Goal: Communication & Community: Answer question/provide support

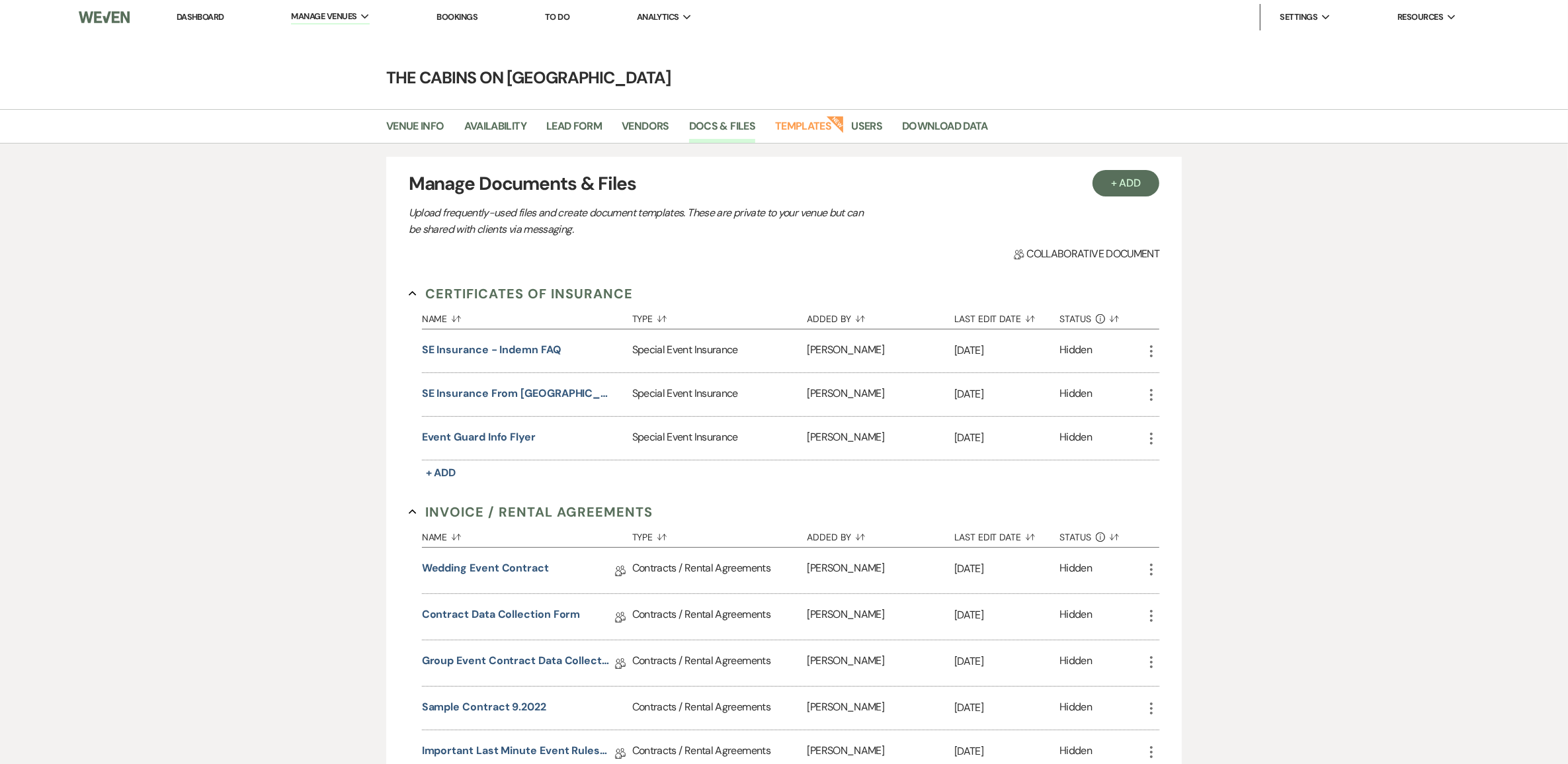
click at [197, 11] on link "Dashboard" at bounding box center [201, 17] width 47 height 11
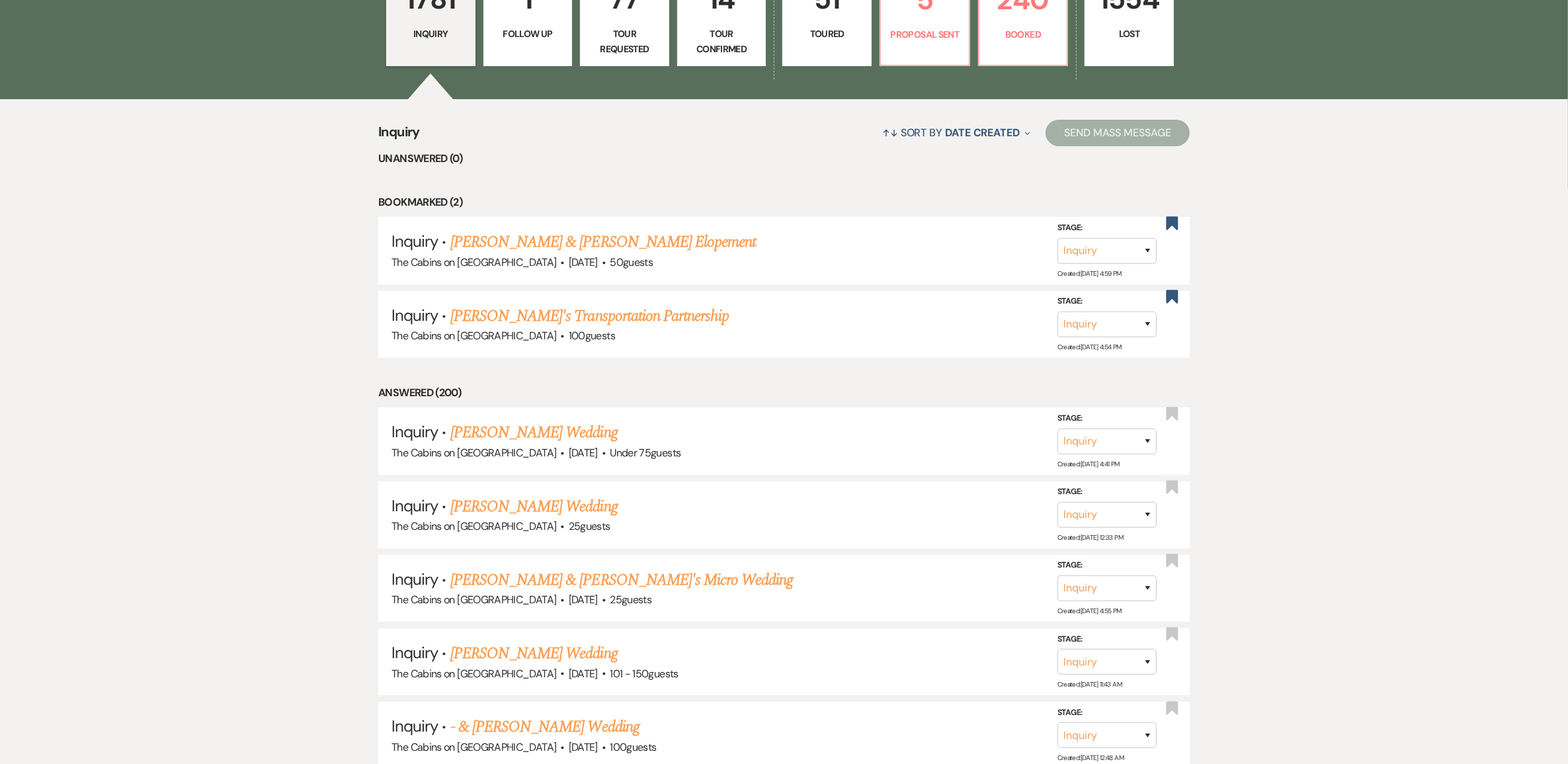
scroll to position [248, 0]
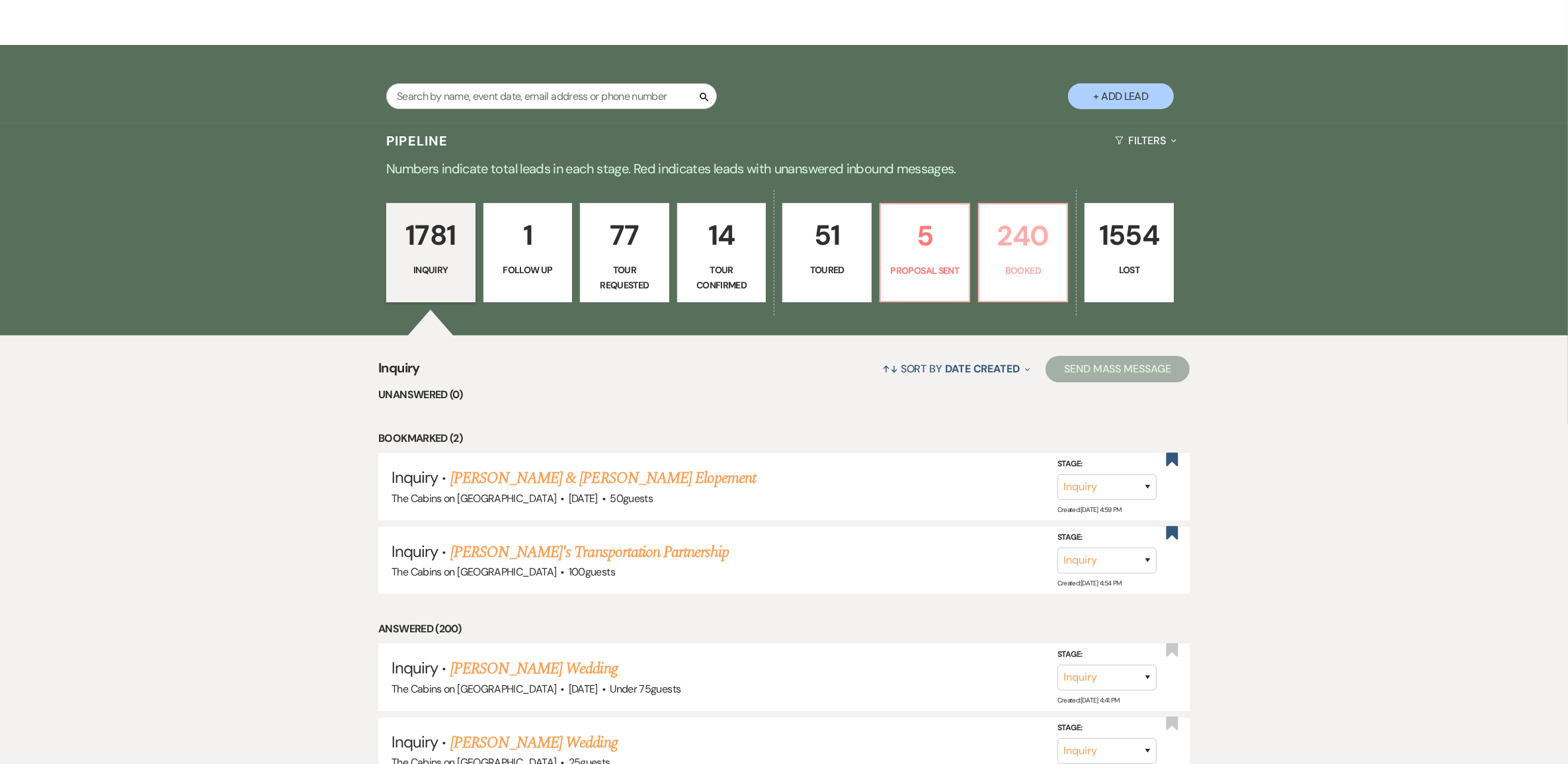
click at [1017, 286] on link "240 Booked" at bounding box center [1023, 252] width 91 height 99
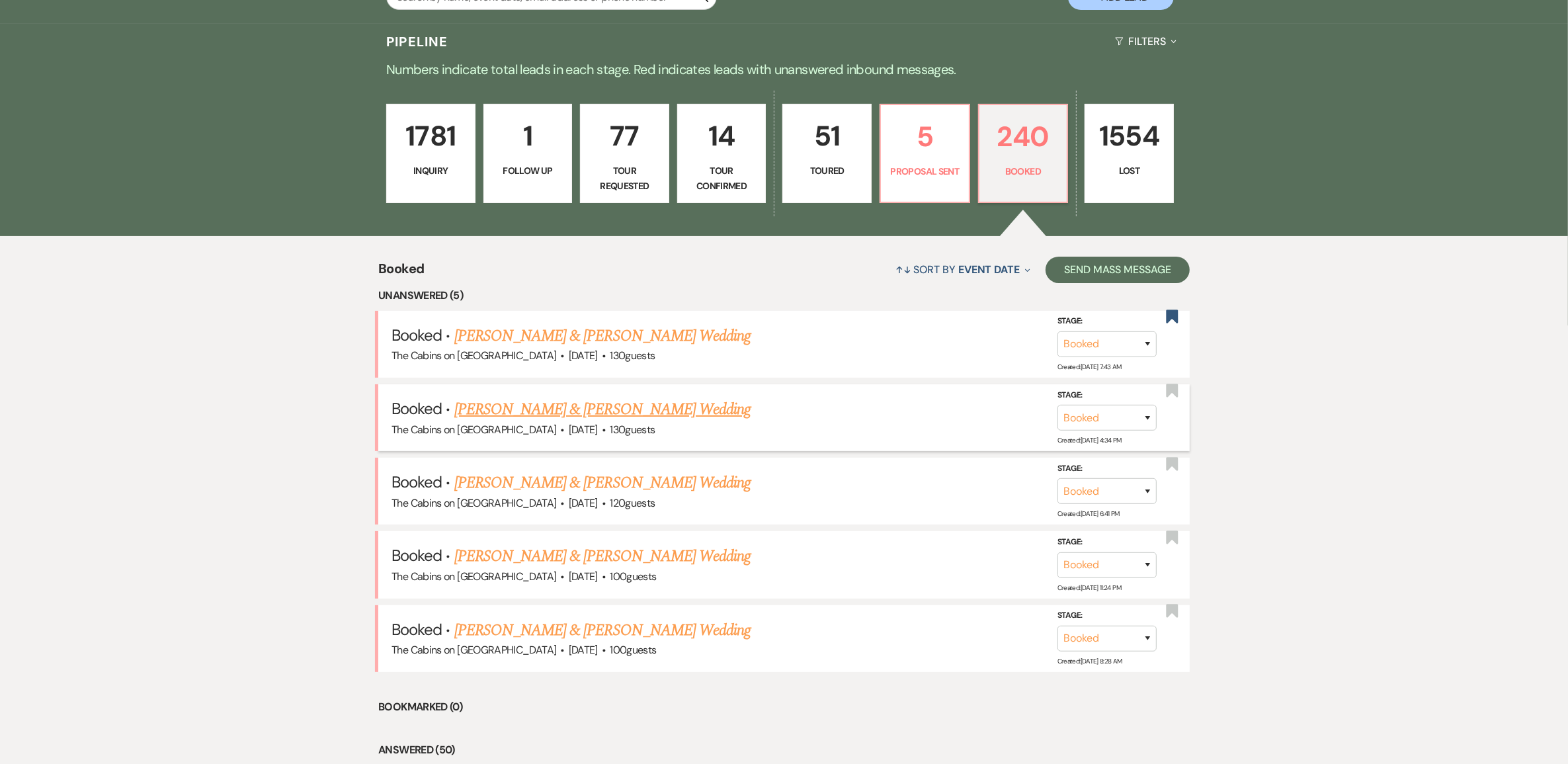
scroll to position [413, 0]
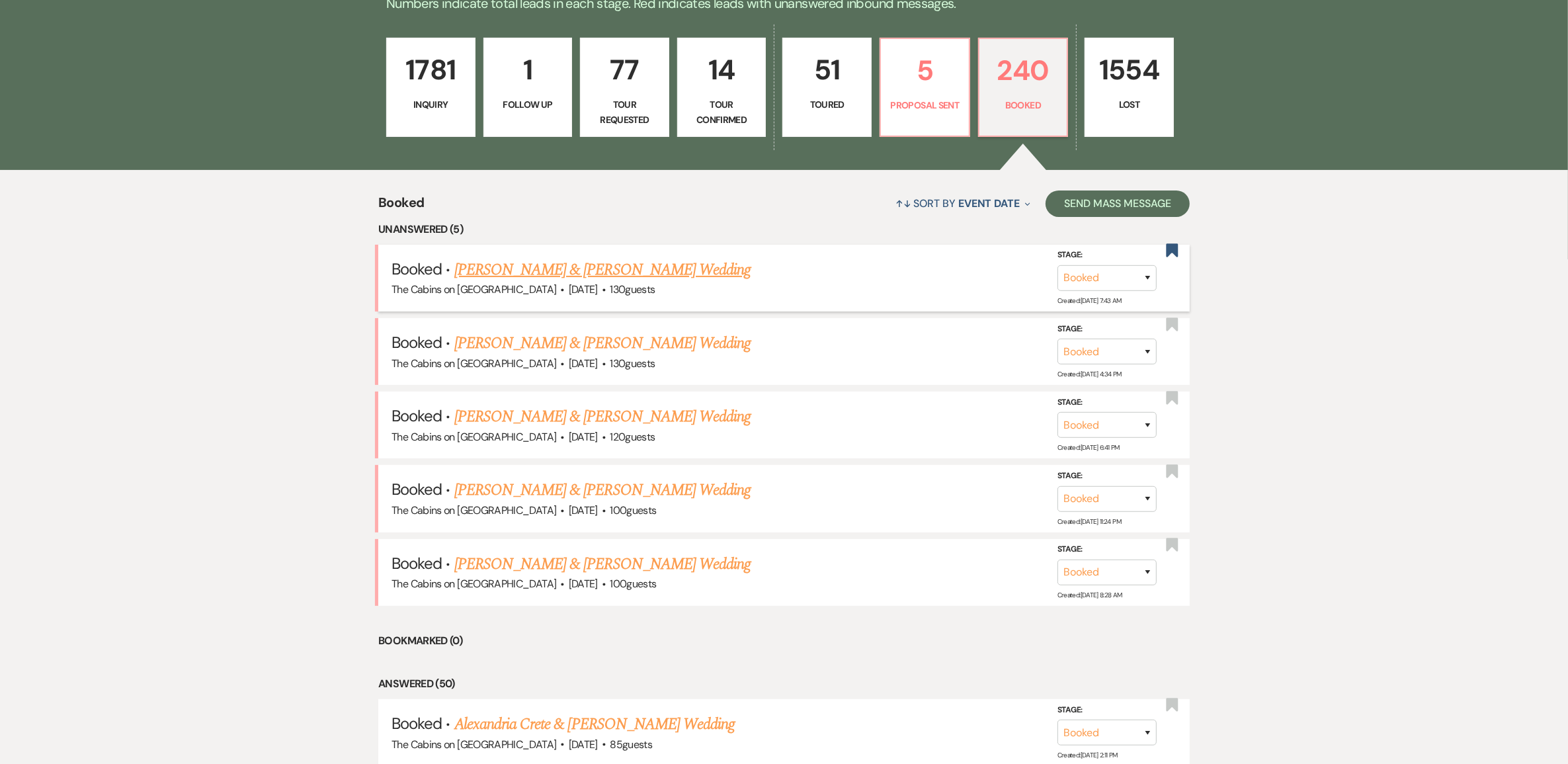
click at [567, 281] on link "[PERSON_NAME] & [PERSON_NAME] Wedding" at bounding box center [602, 269] width 297 height 24
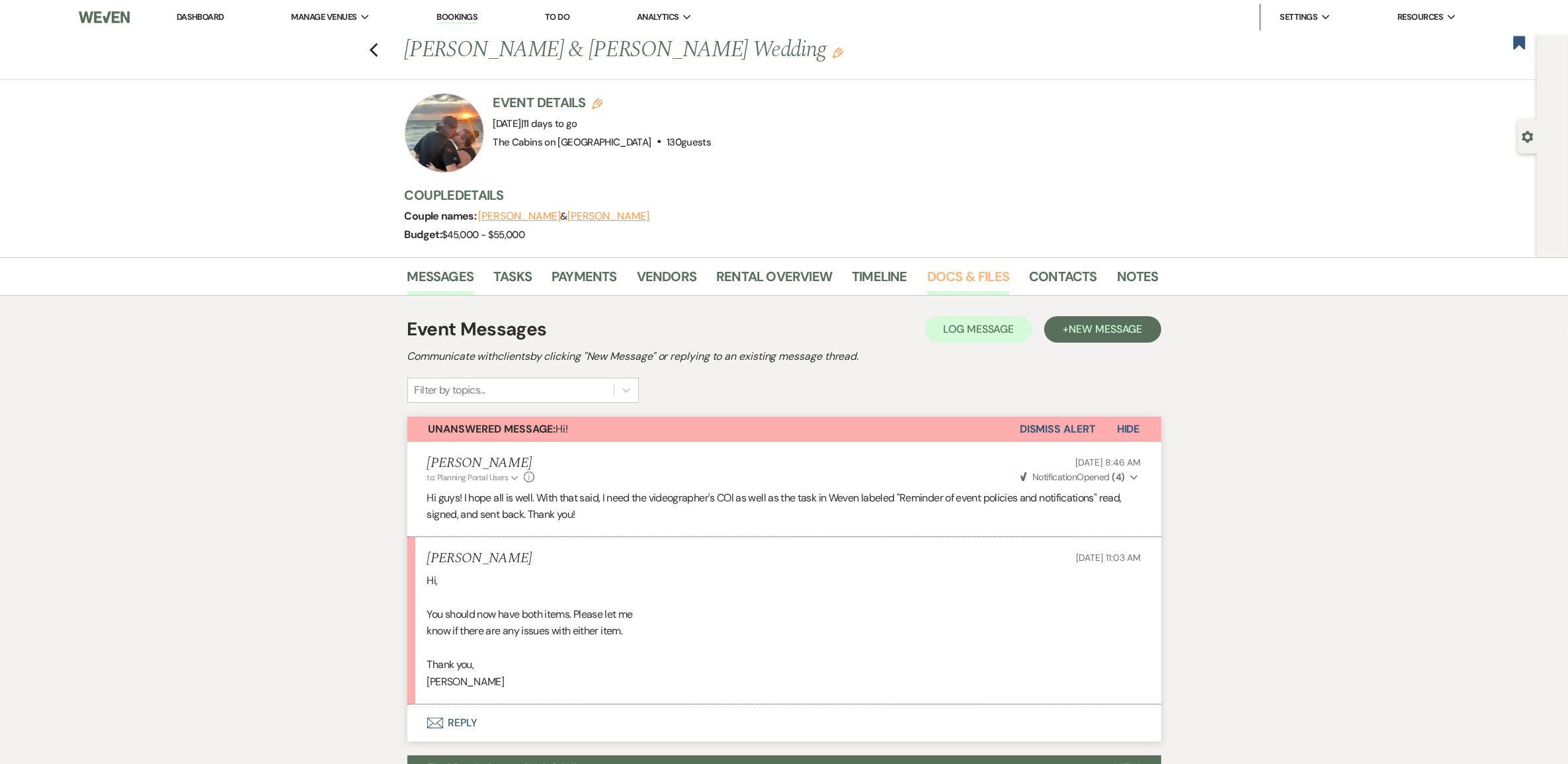
click at [940, 291] on link "Docs & Files" at bounding box center [969, 281] width 82 height 29
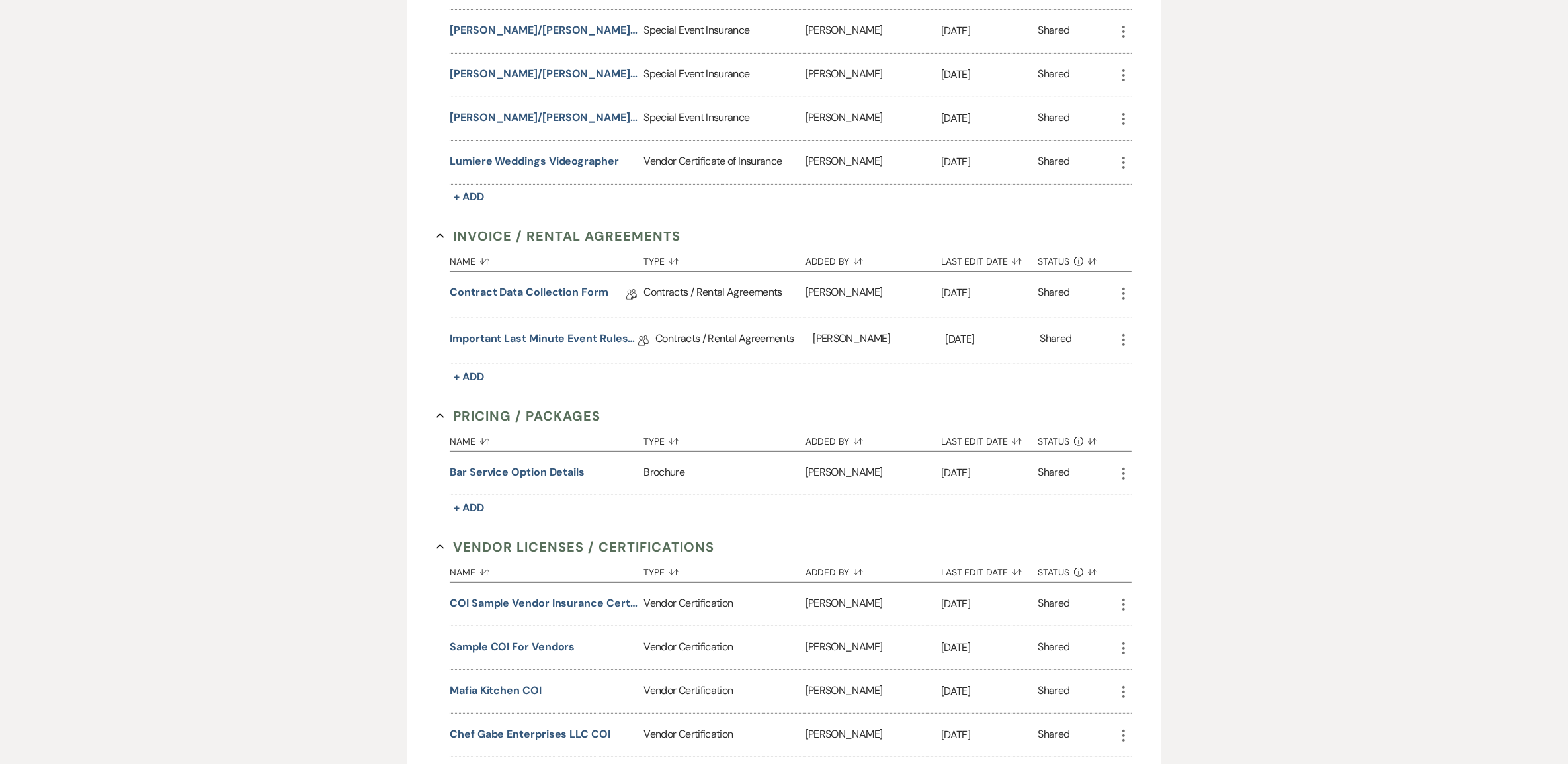
scroll to position [579, 0]
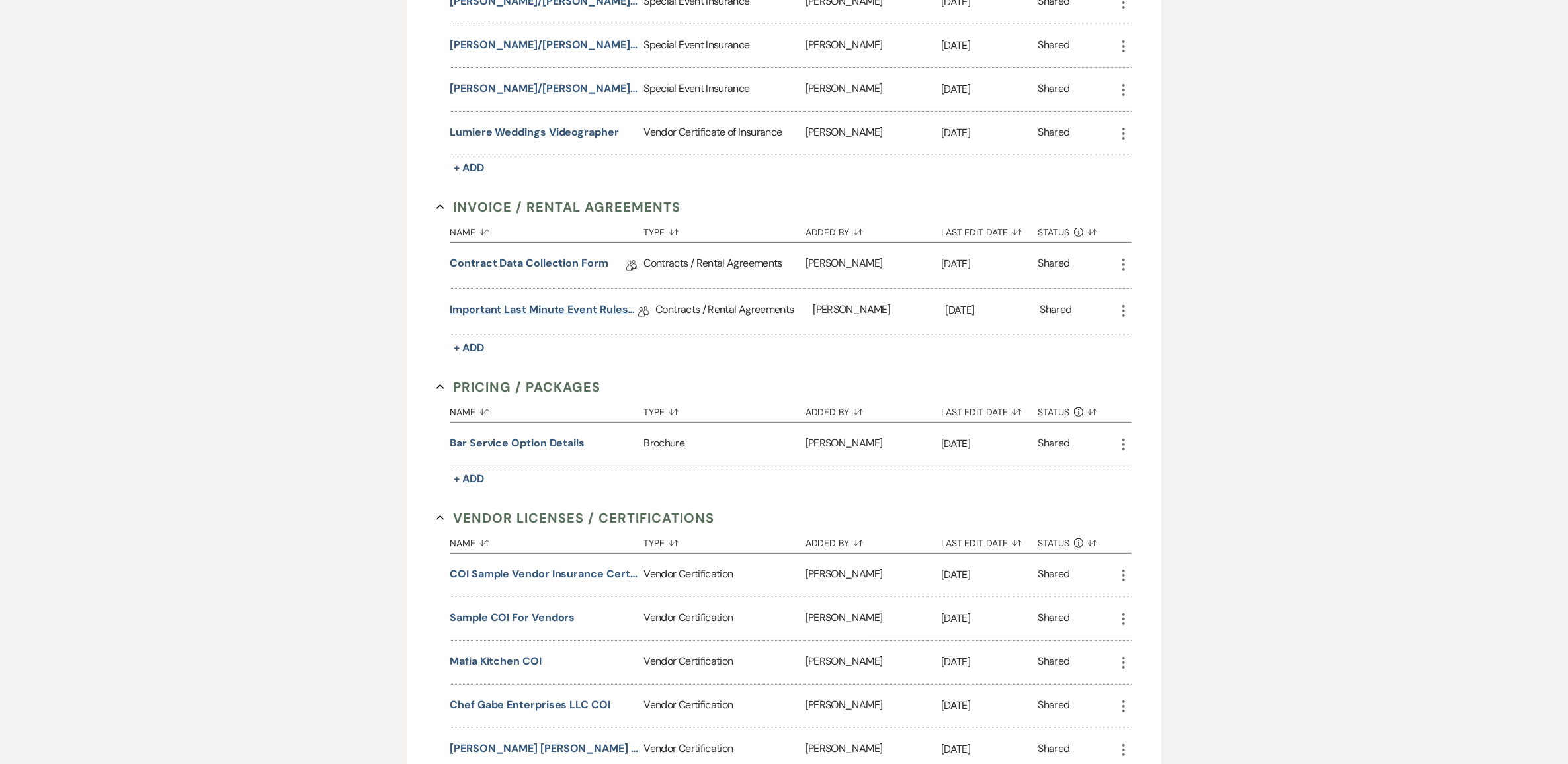
click at [599, 322] on link "Important Last Minute Event Rules/Acknowledgment" at bounding box center [544, 311] width 188 height 21
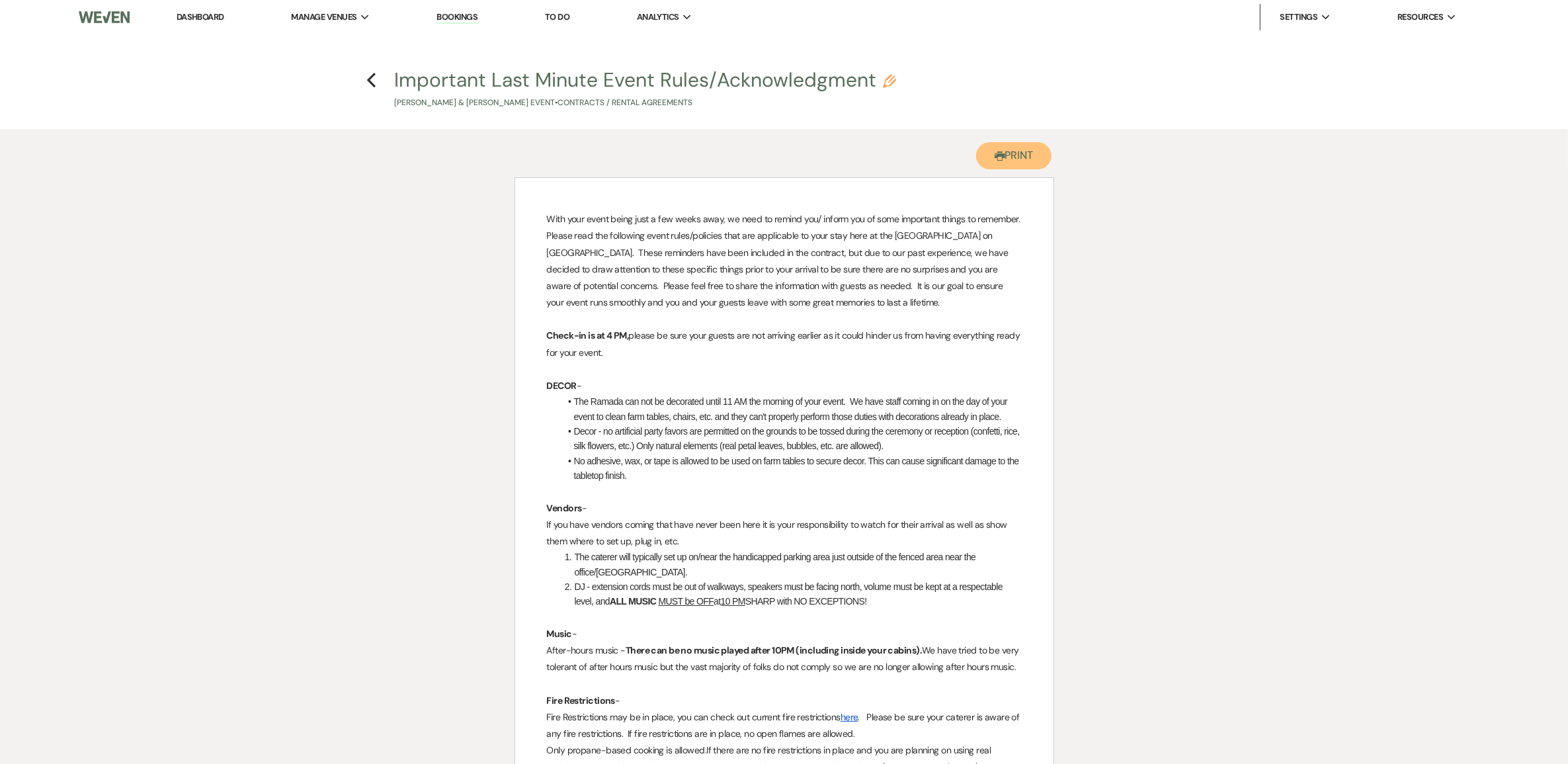
click at [999, 169] on button "Printer Print" at bounding box center [1014, 156] width 76 height 27
click at [374, 84] on icon "Previous" at bounding box center [371, 80] width 10 height 16
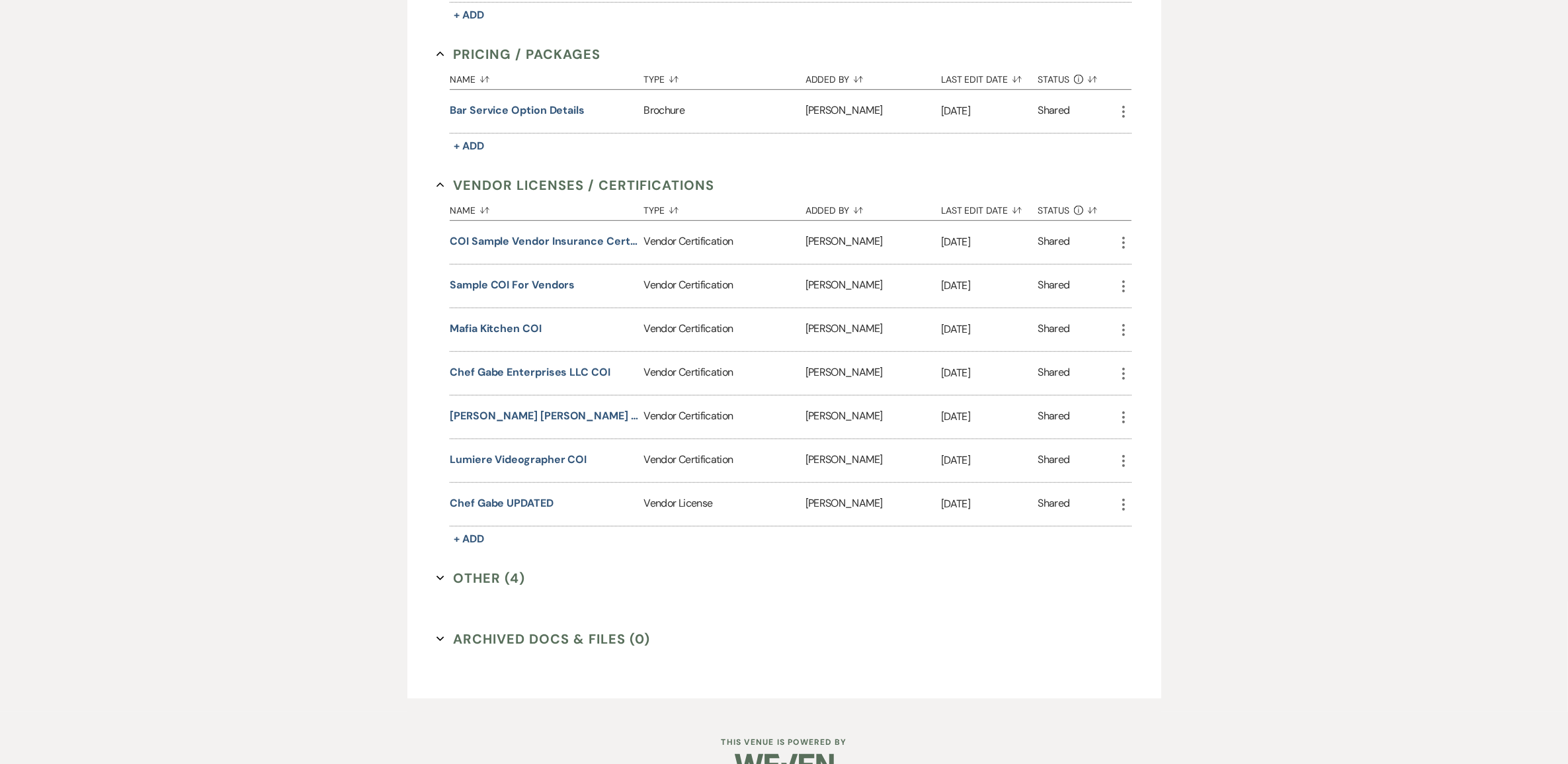
scroll to position [992, 0]
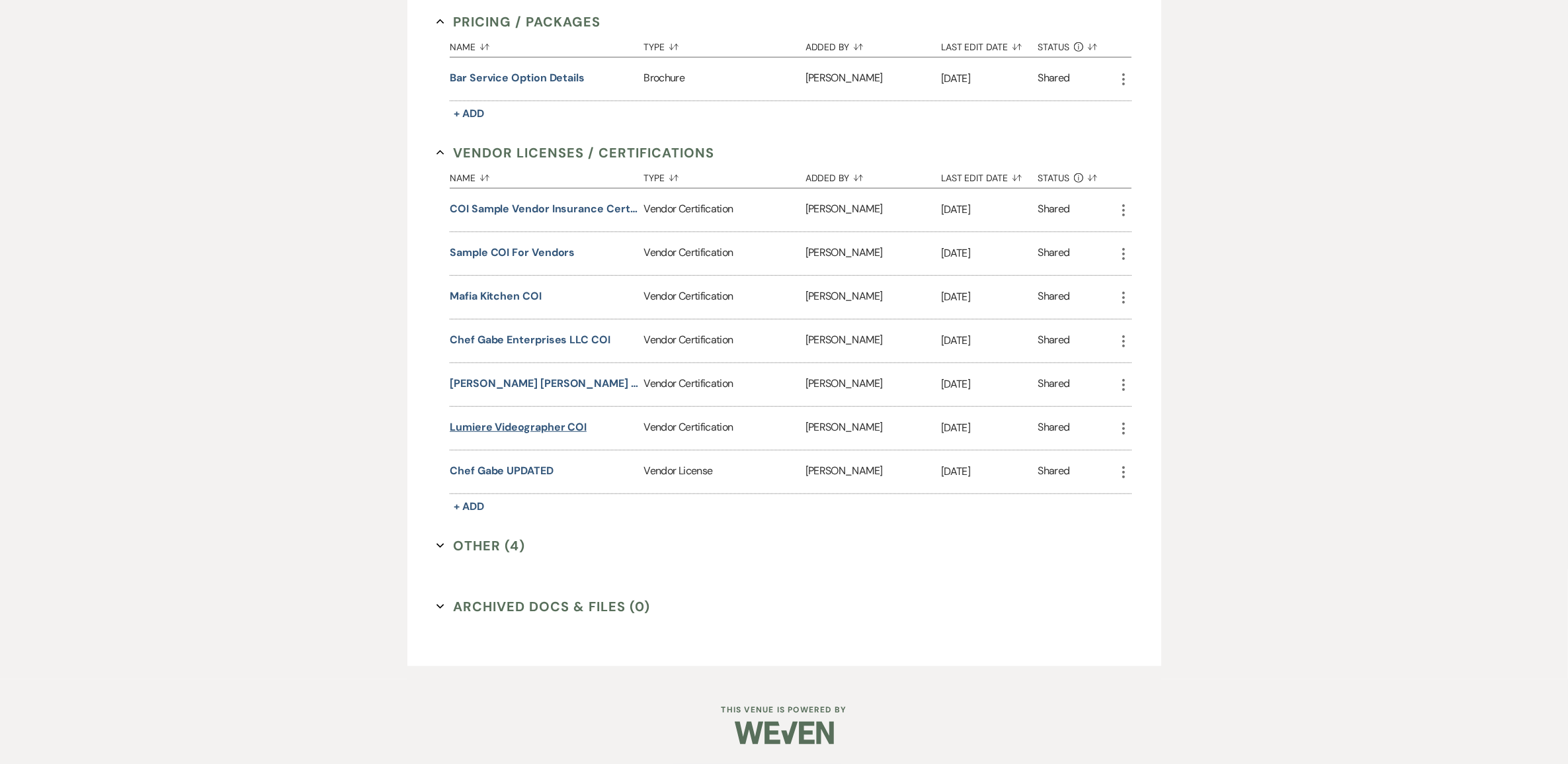
click at [562, 435] on button "Lumiere Videographer COI" at bounding box center [519, 427] width 137 height 16
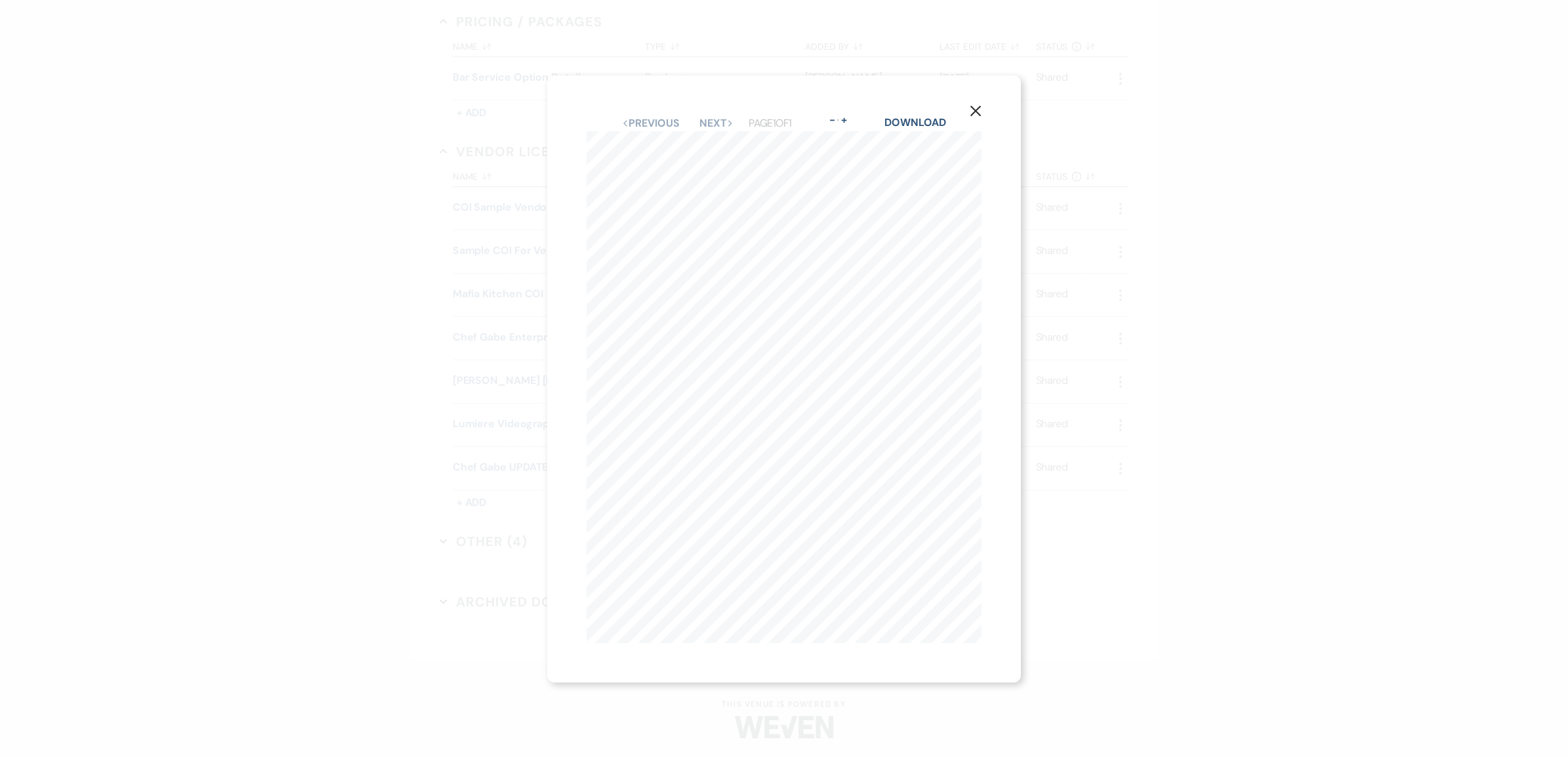
click at [723, 118] on button "Next Next" at bounding box center [716, 123] width 34 height 11
click at [955, 354] on icon "X" at bounding box center [955, 359] width 12 height 12
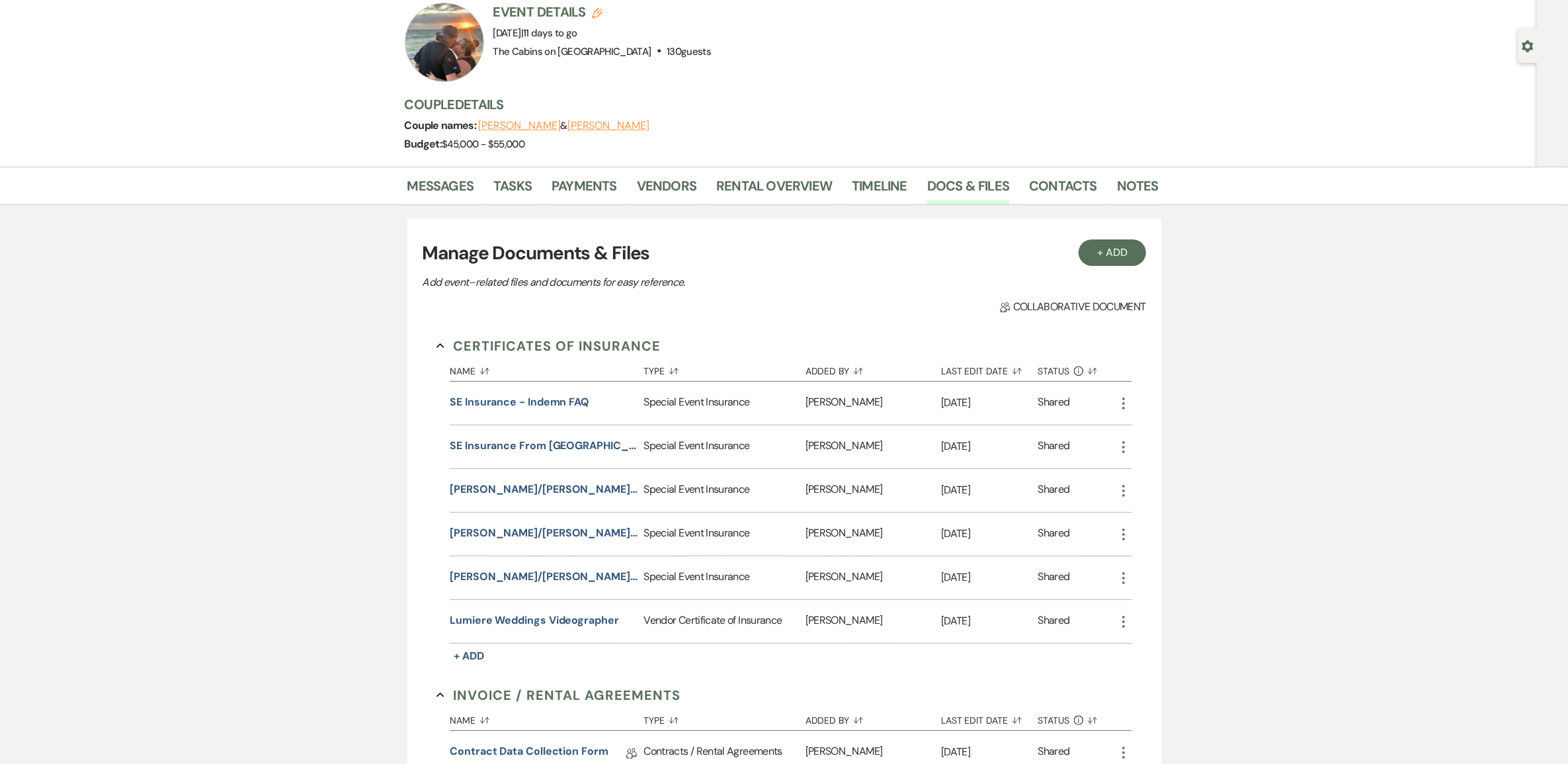
scroll to position [0, 0]
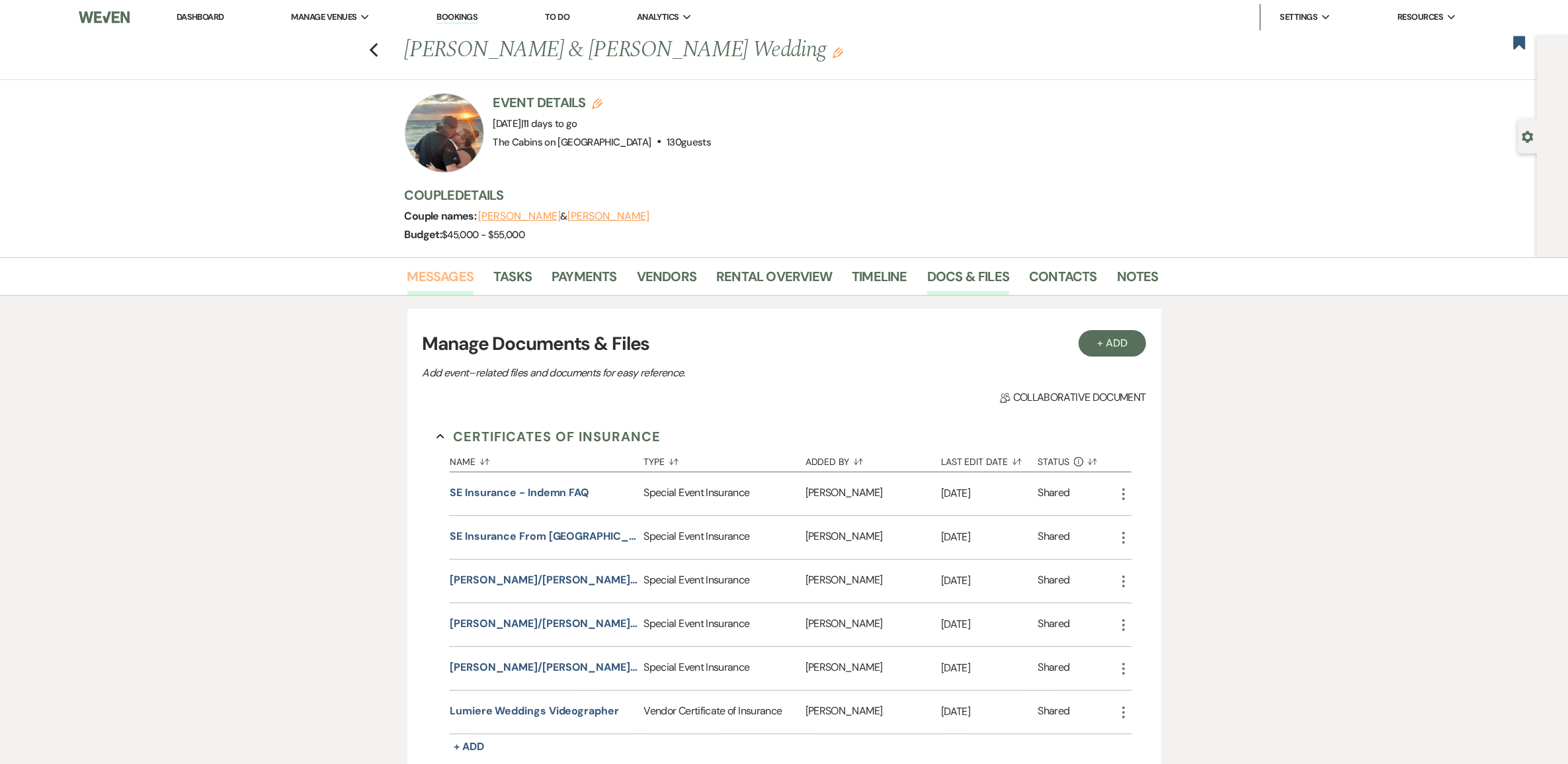
click at [448, 291] on link "Messages" at bounding box center [441, 281] width 67 height 29
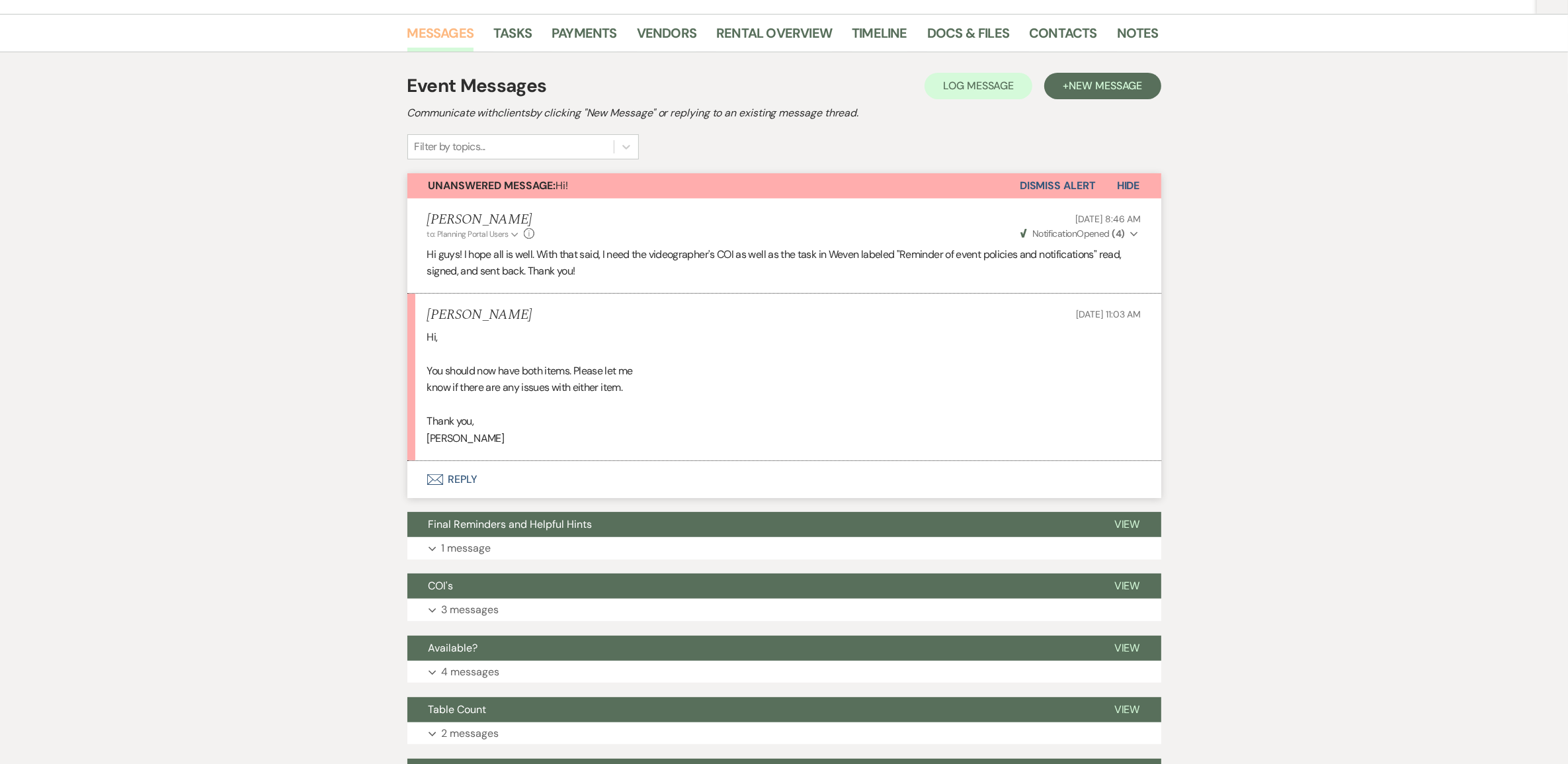
scroll to position [248, 0]
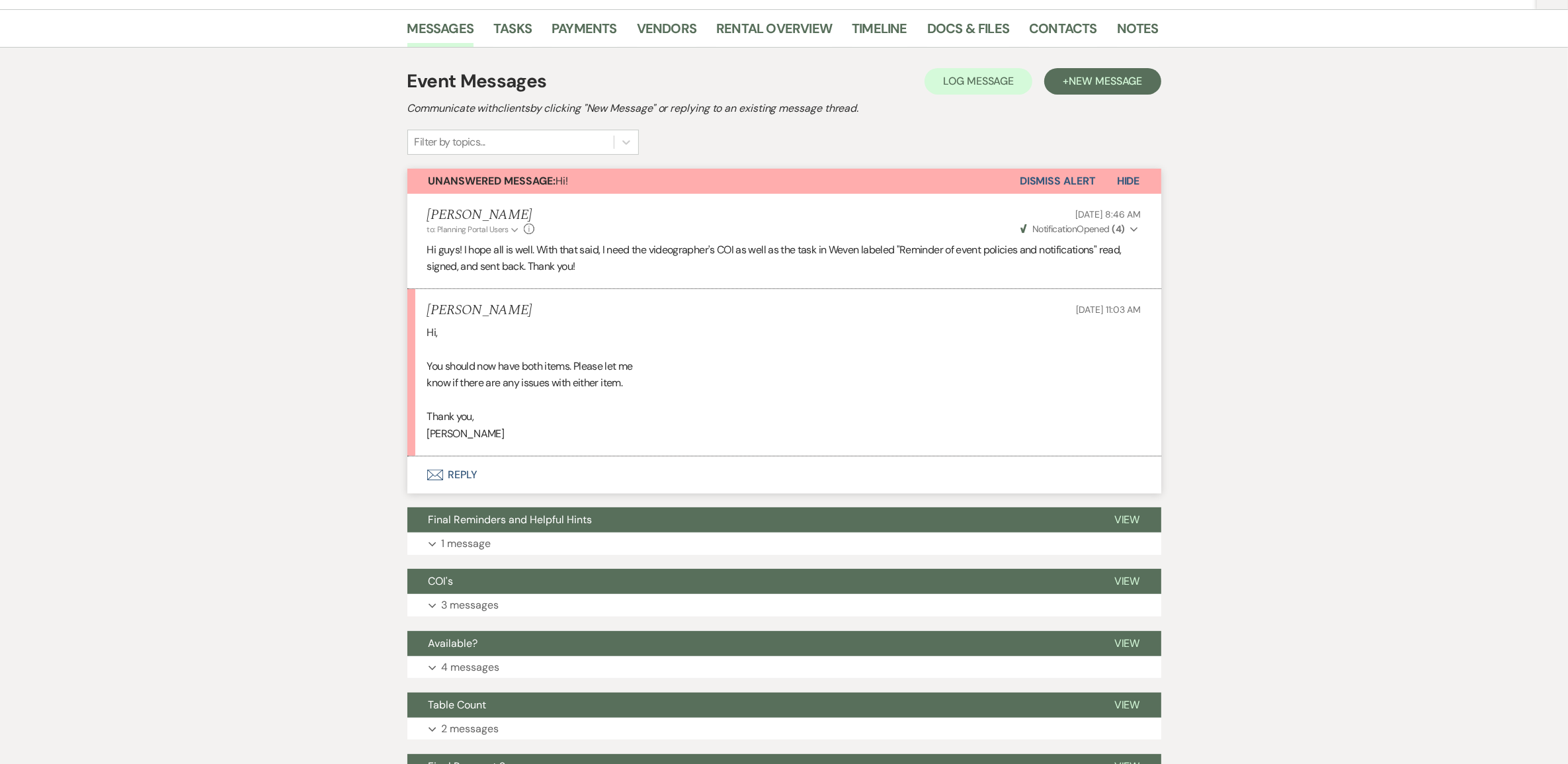
click at [466, 493] on button "Envelope Reply" at bounding box center [784, 474] width 754 height 37
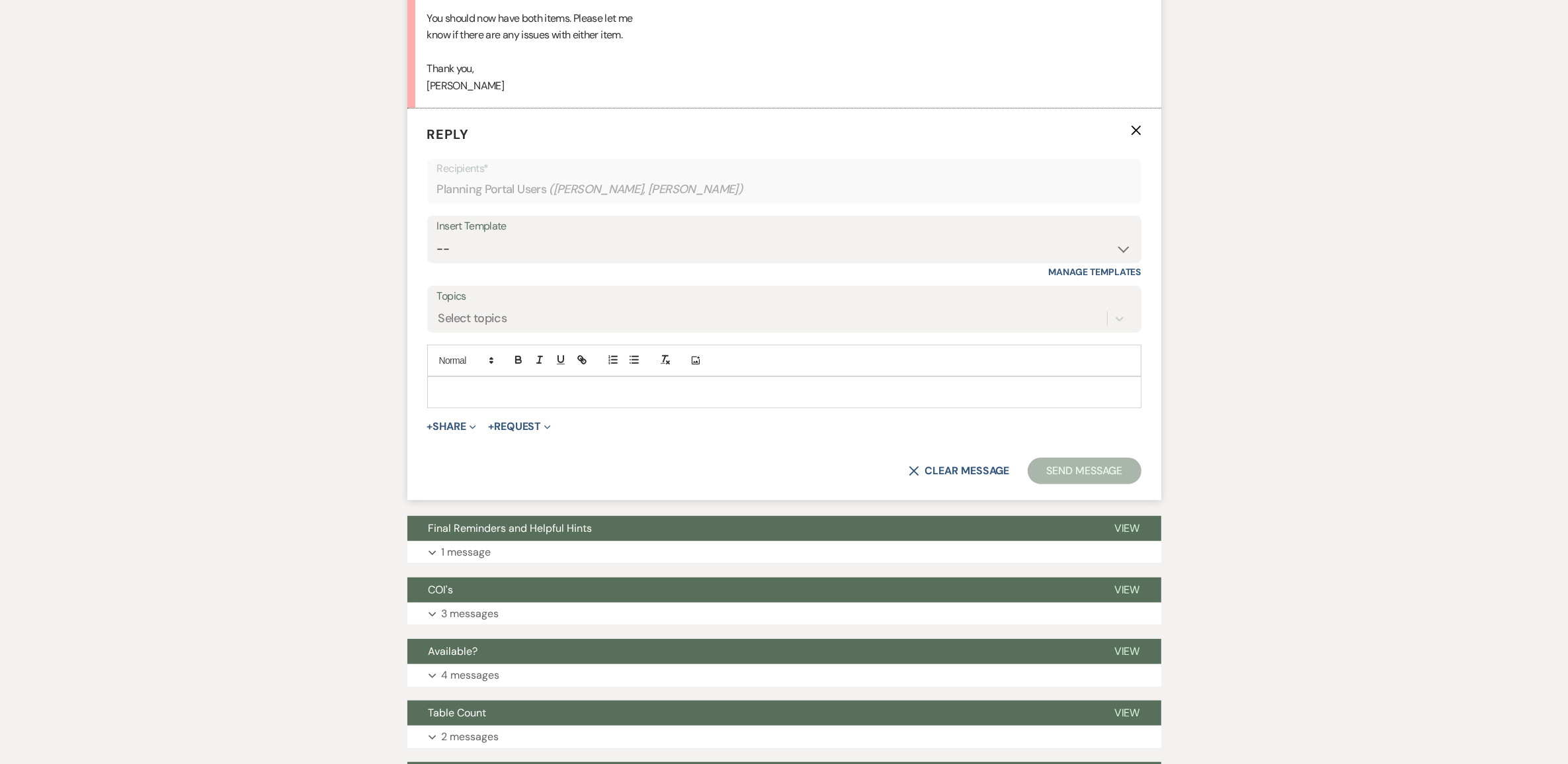
scroll to position [600, 0]
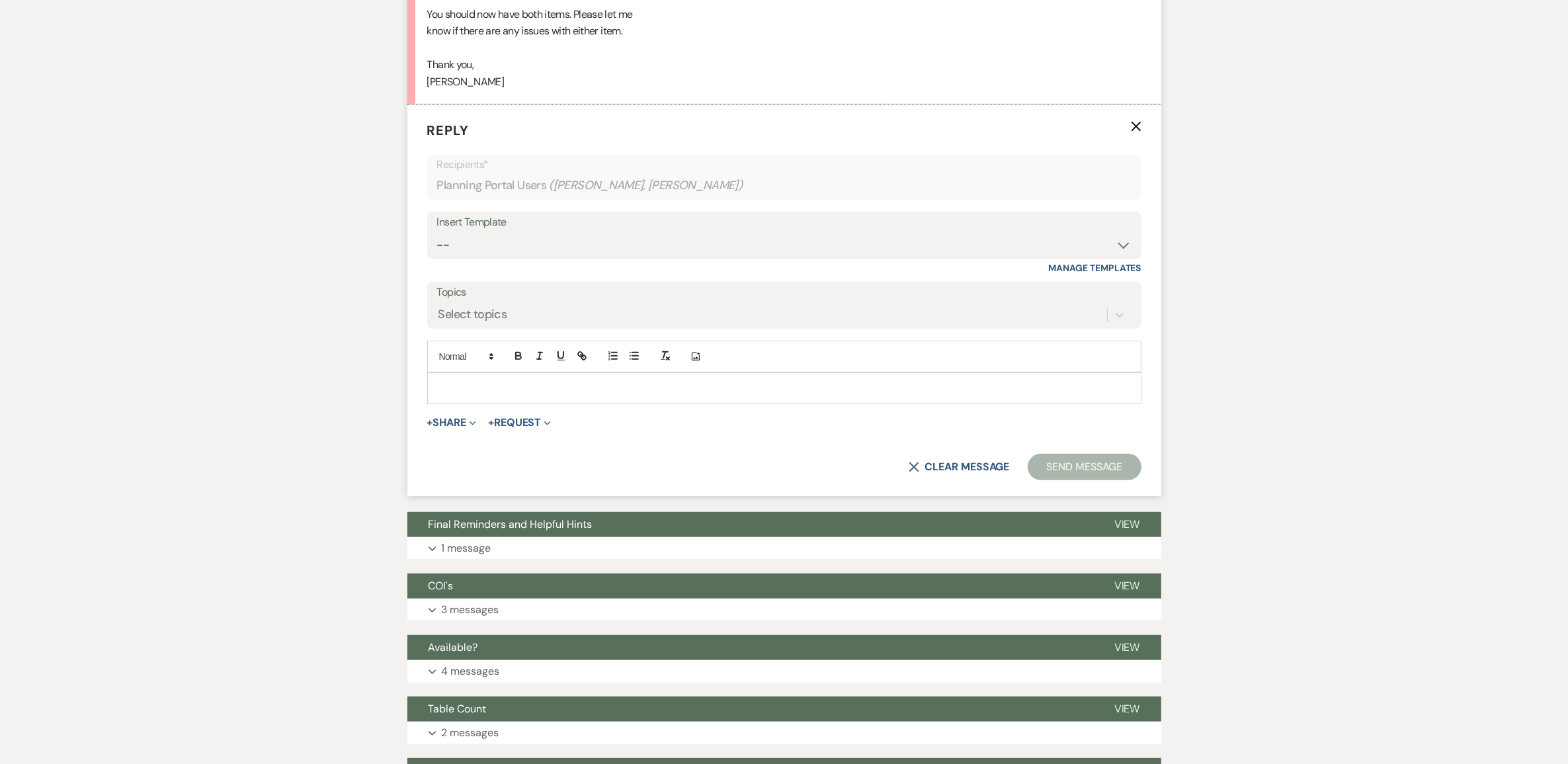
click at [480, 403] on div at bounding box center [784, 388] width 713 height 30
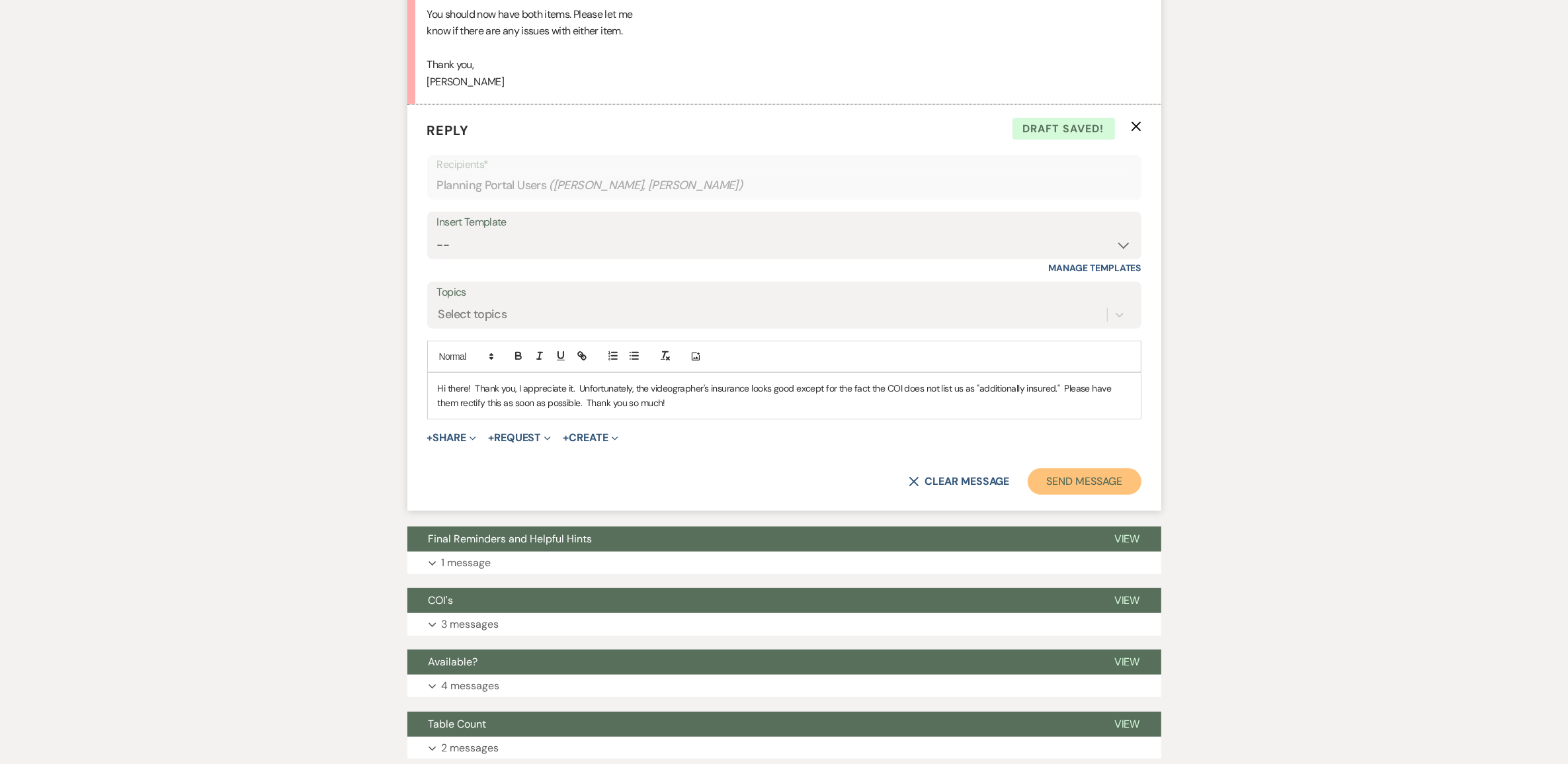
click at [1069, 495] on button "Send Message" at bounding box center [1084, 481] width 113 height 27
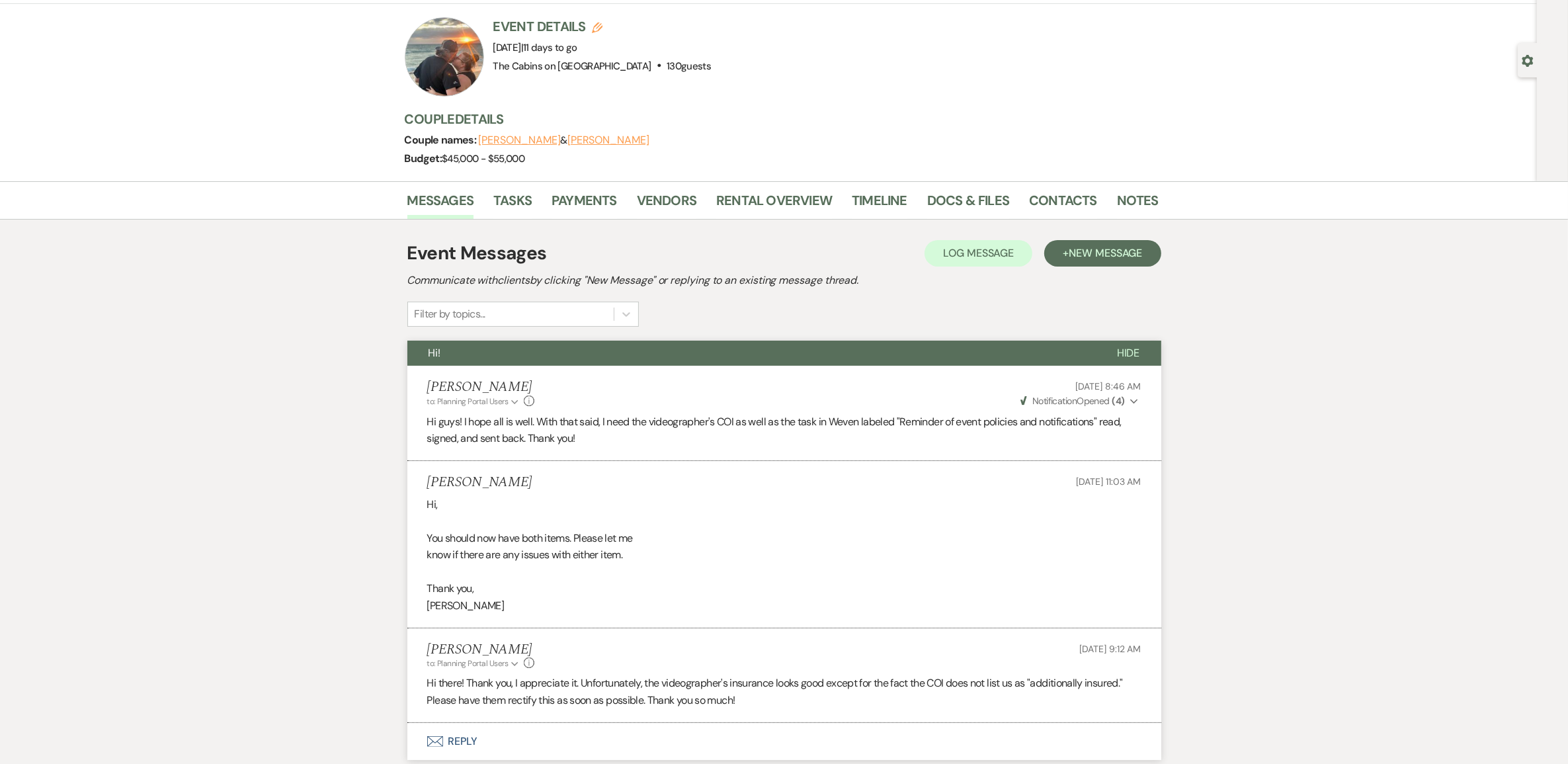
scroll to position [0, 0]
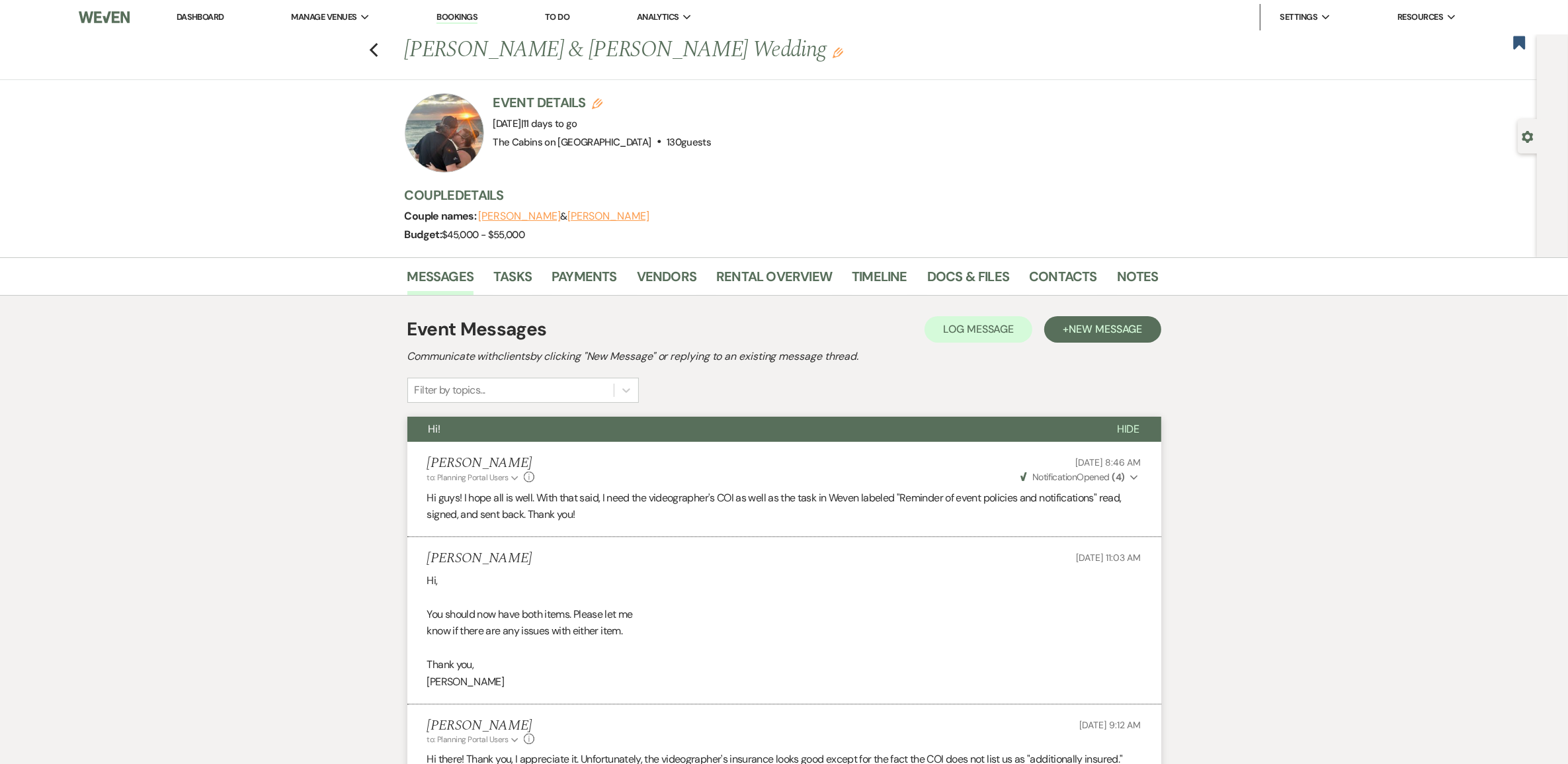
click at [210, 15] on link "Dashboard" at bounding box center [201, 17] width 47 height 11
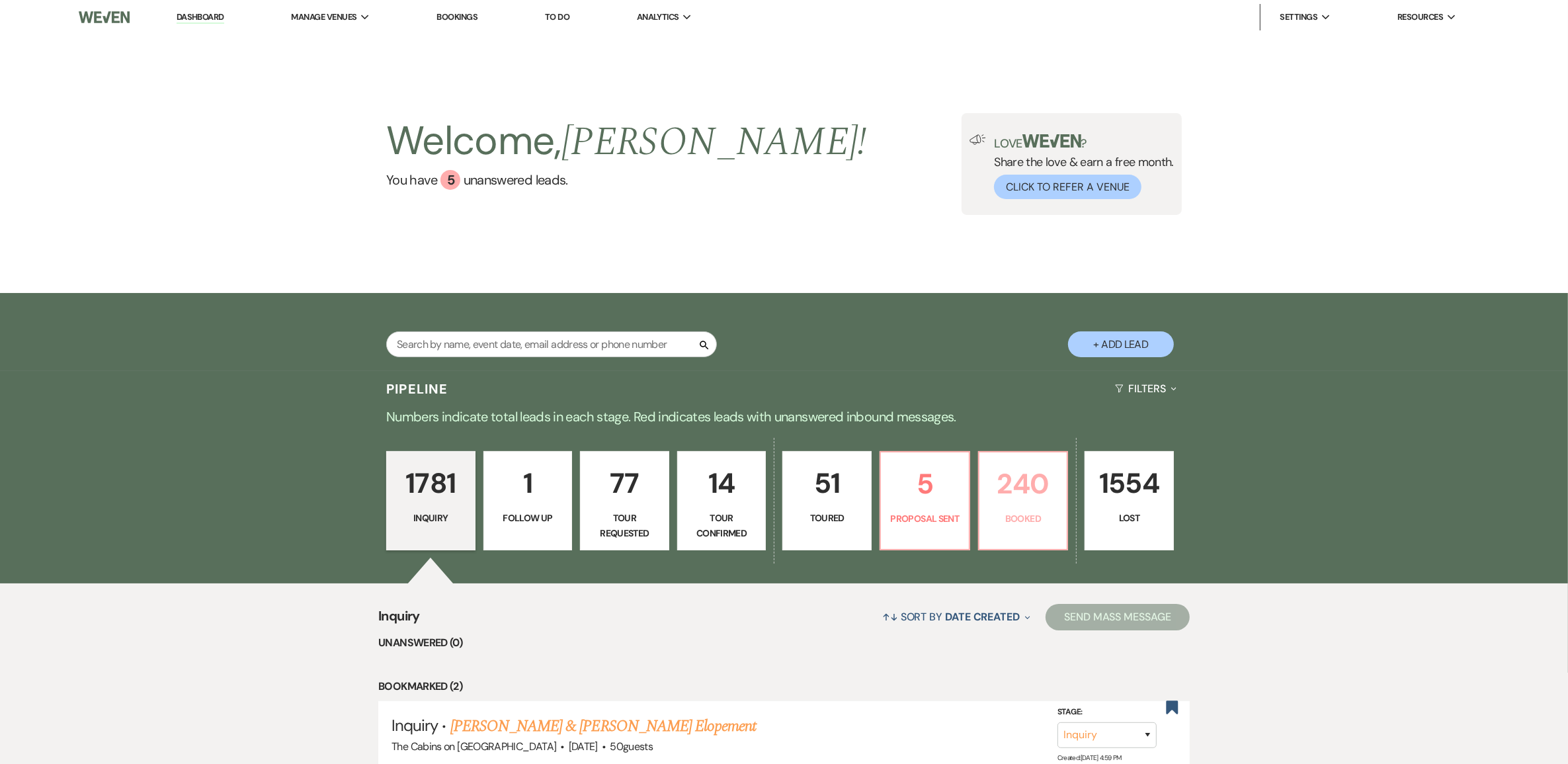
click at [1019, 506] on p "240" at bounding box center [1023, 483] width 72 height 44
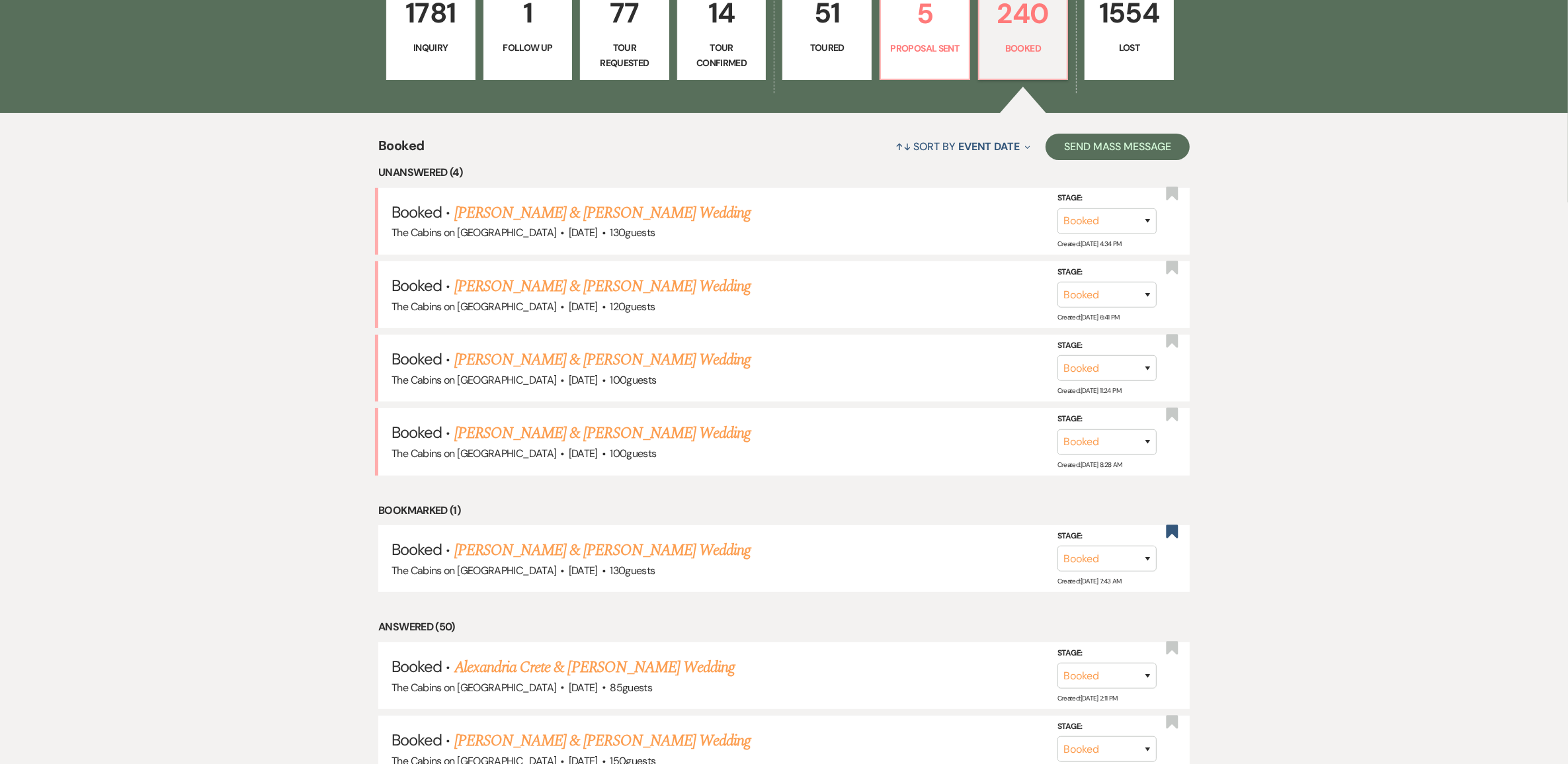
scroll to position [496, 0]
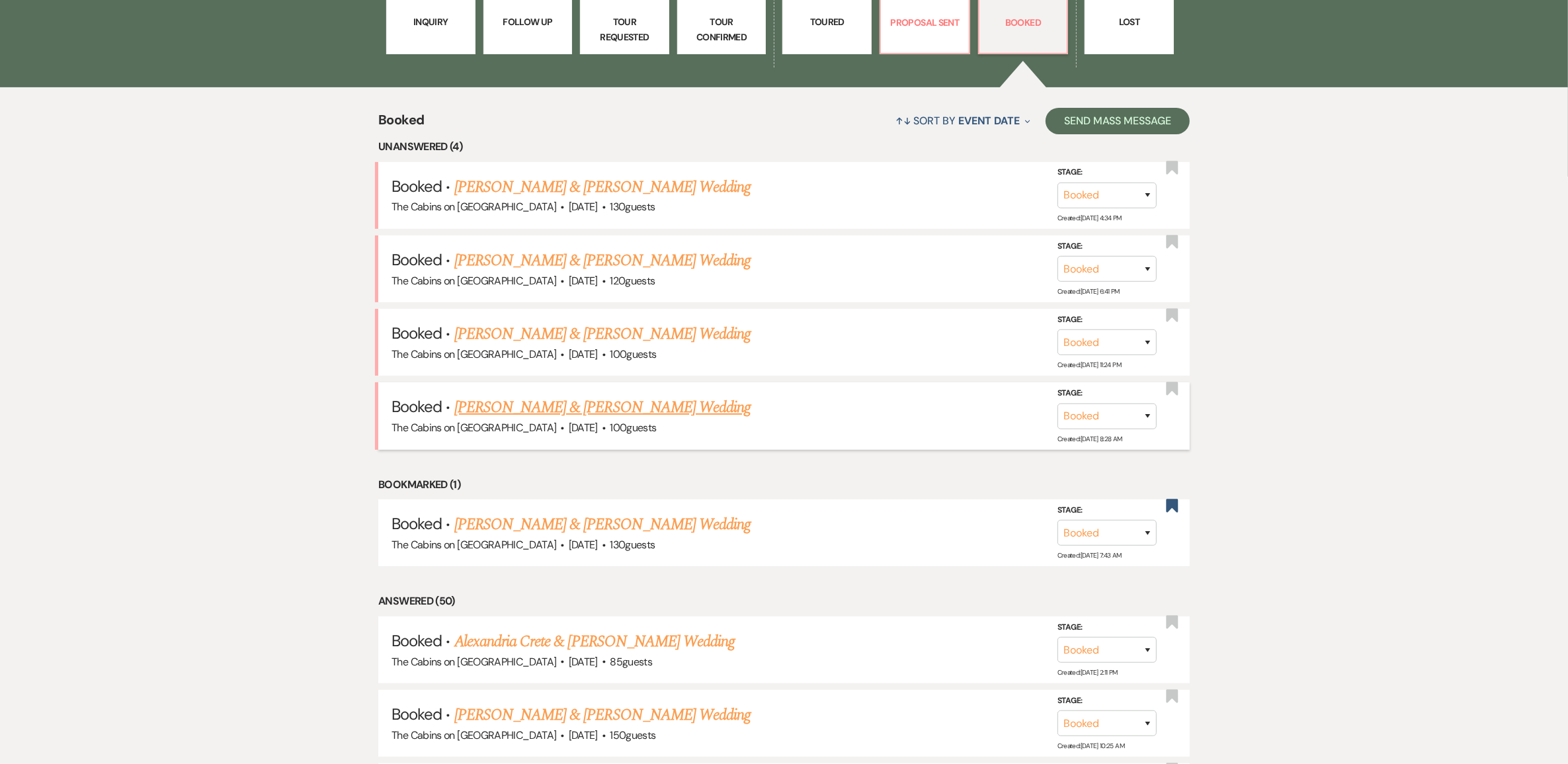
click at [615, 419] on link "[PERSON_NAME] & [PERSON_NAME] Wedding" at bounding box center [602, 407] width 297 height 24
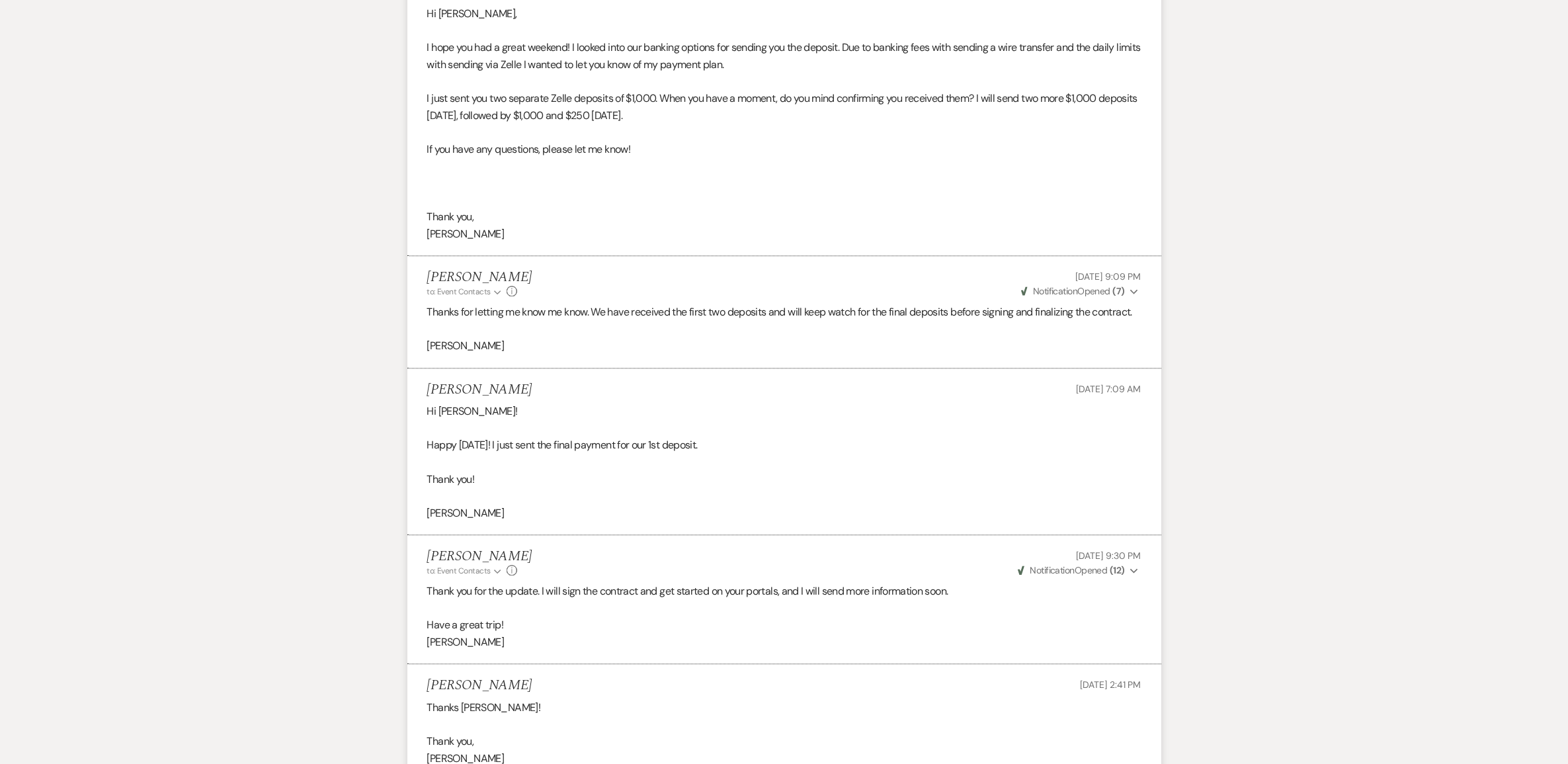
scroll to position [3516, 0]
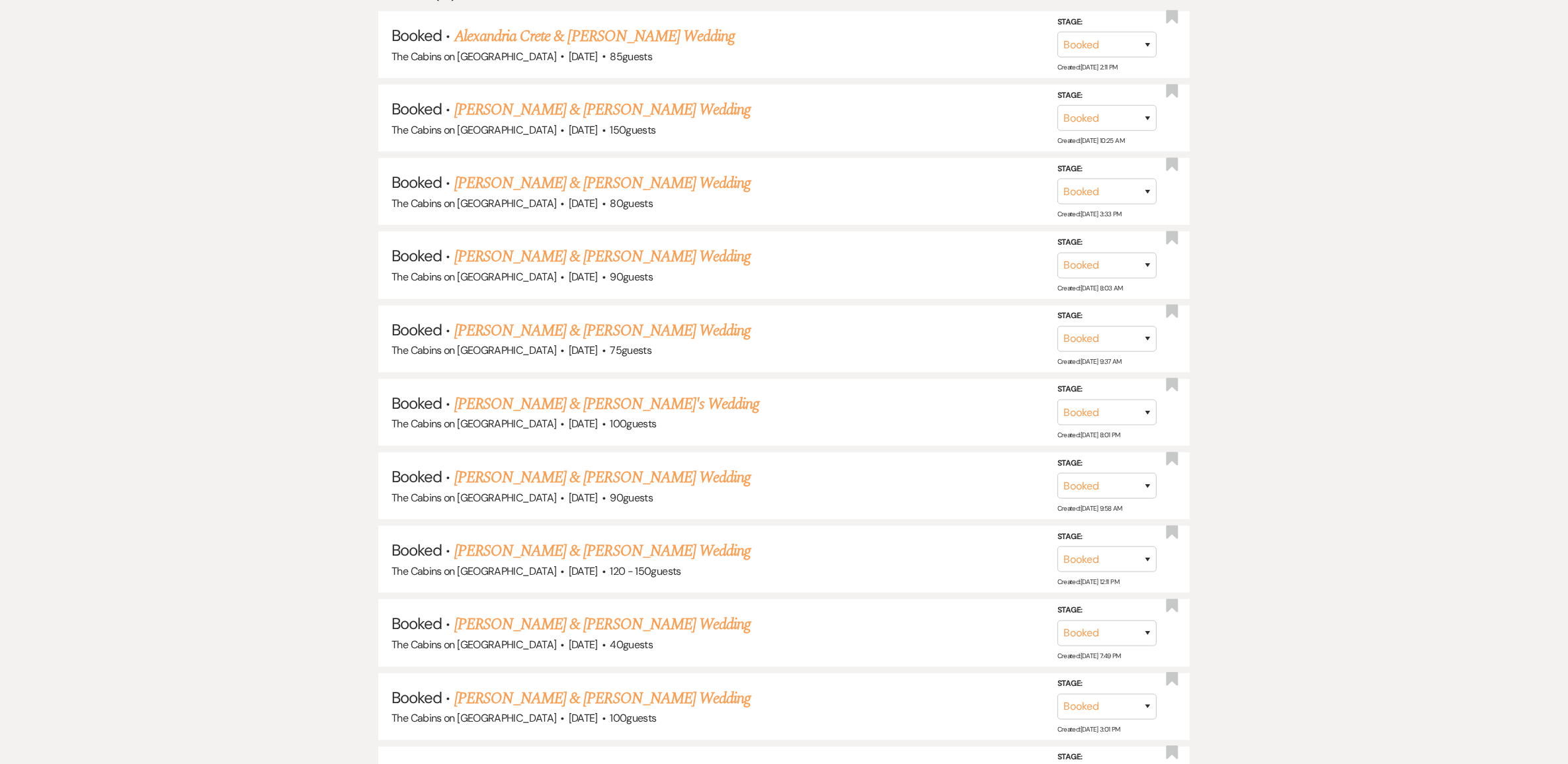
scroll to position [1240, 0]
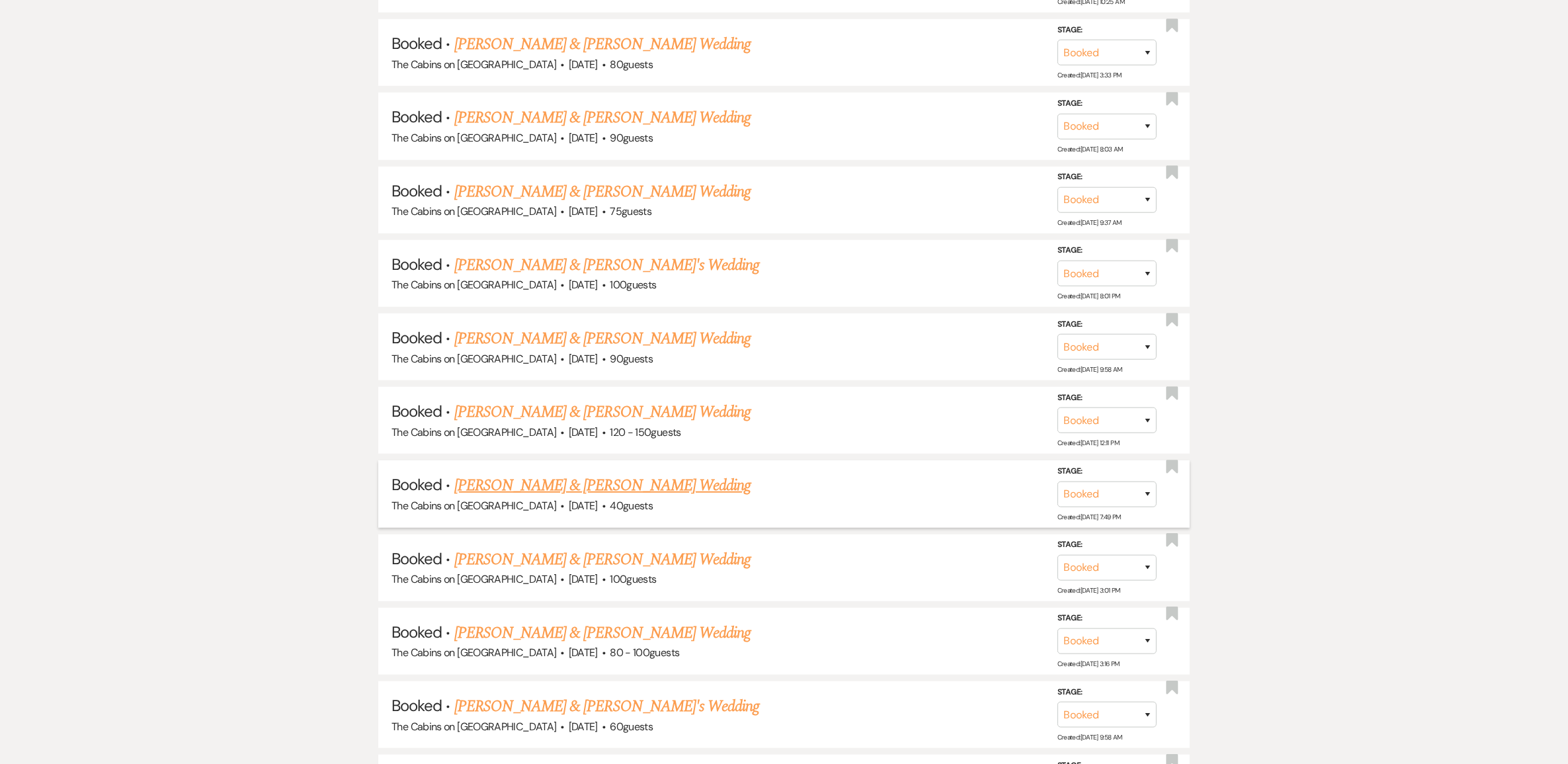
click at [564, 497] on link "[PERSON_NAME] & [PERSON_NAME] Wedding" at bounding box center [602, 485] width 297 height 24
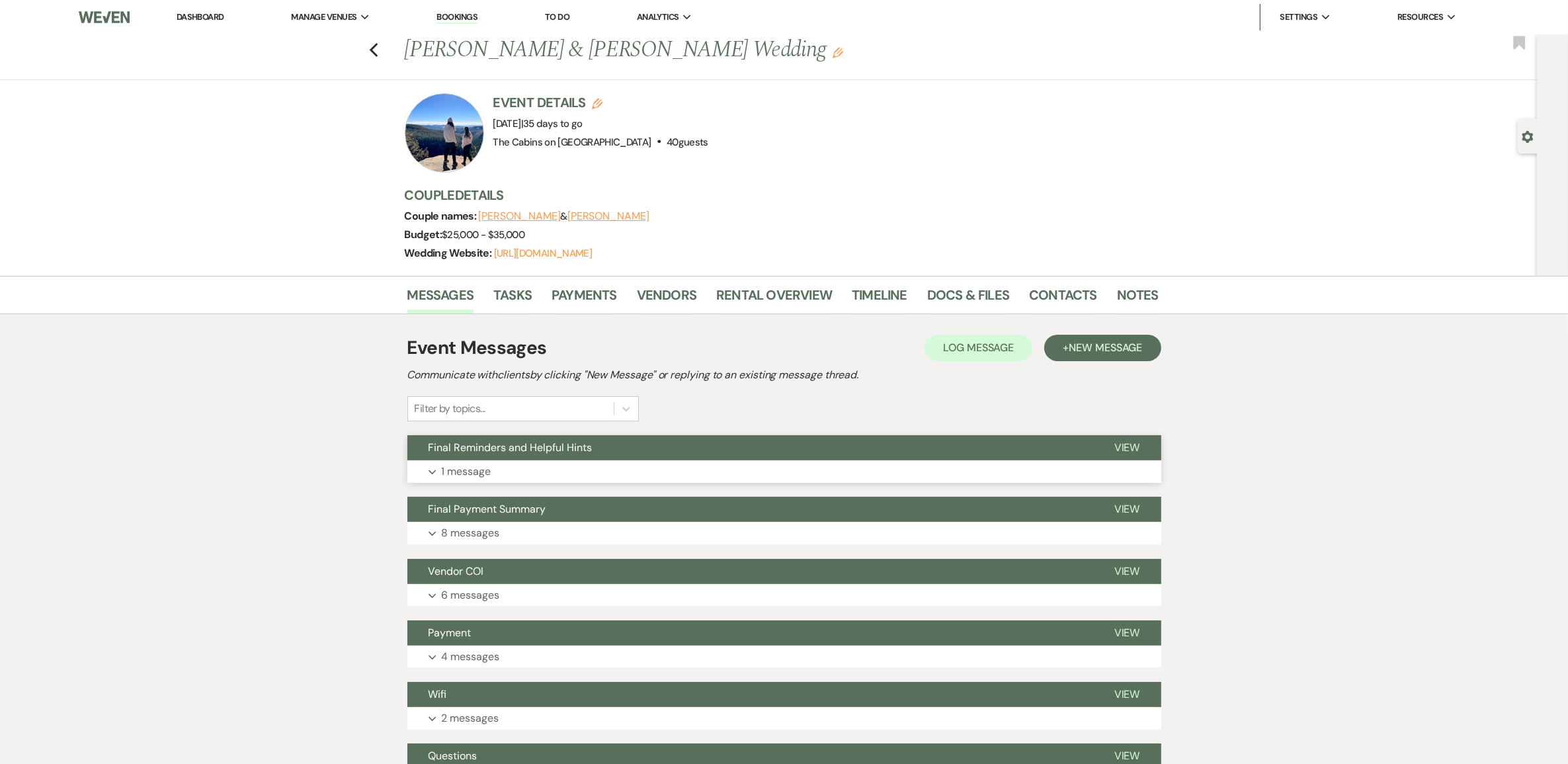
click at [487, 480] on p "1 message" at bounding box center [466, 471] width 50 height 18
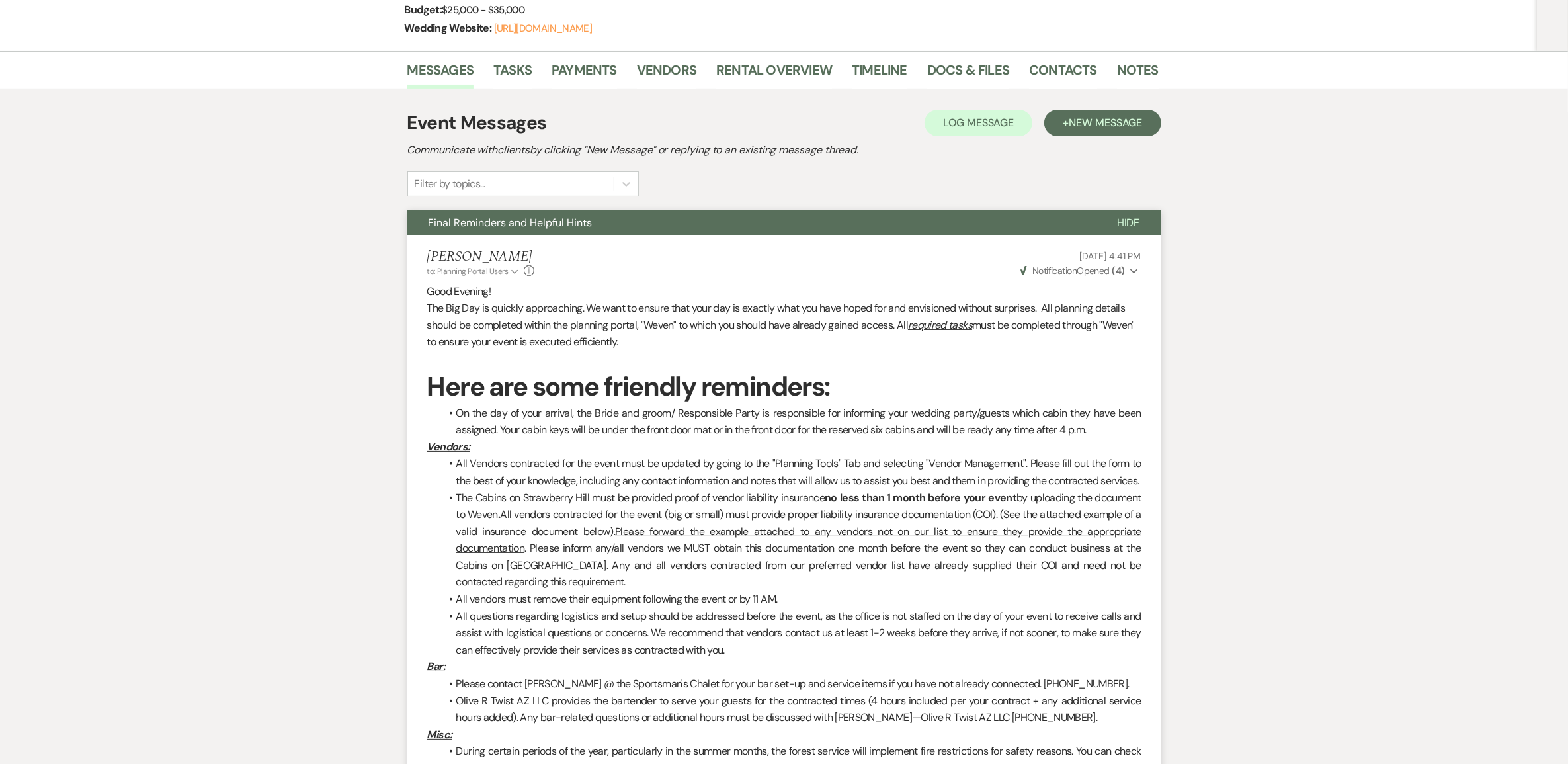
scroll to position [82, 0]
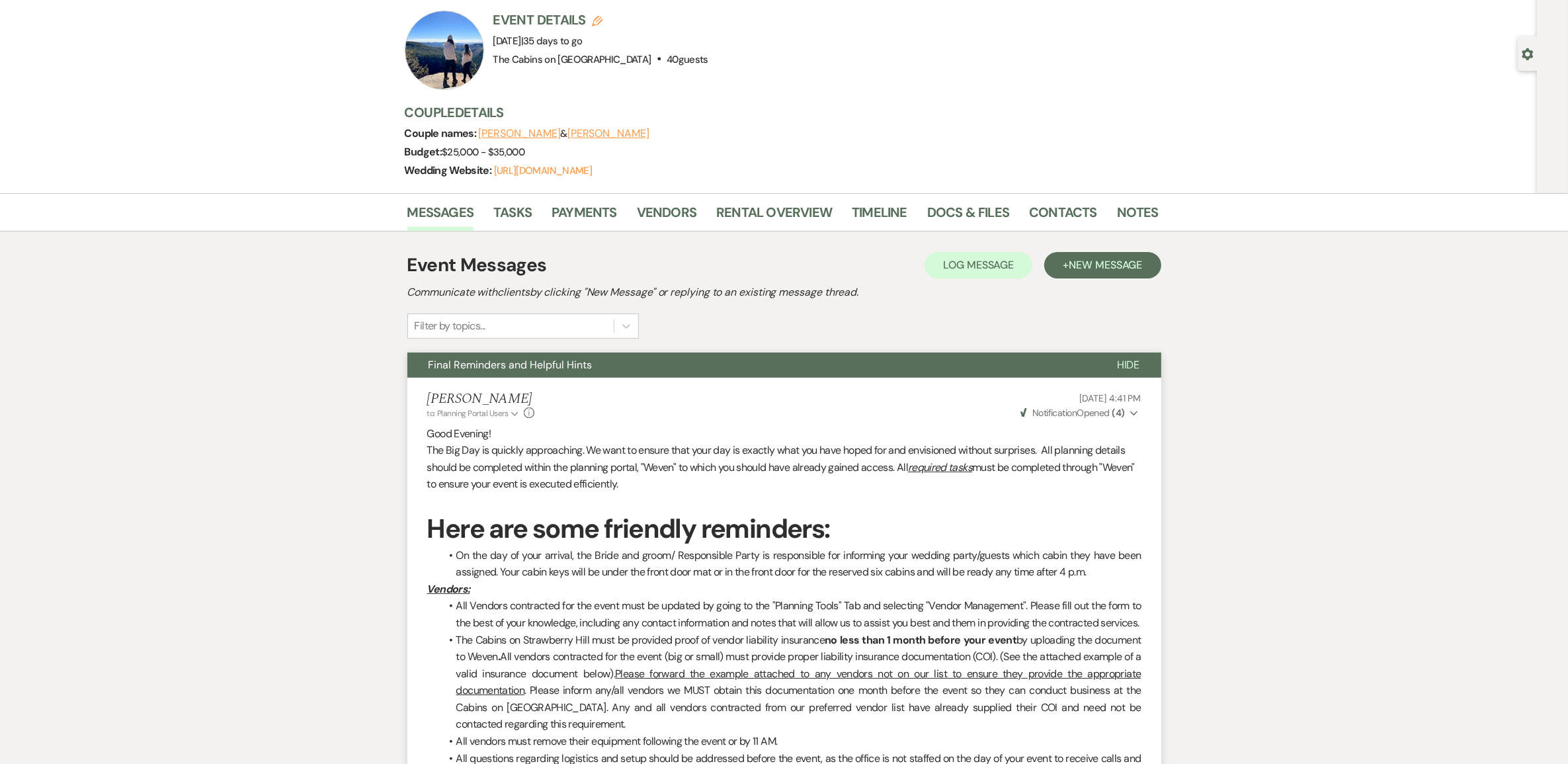
click at [445, 213] on div "Messages Tasks Payments Vendors Rental Overview Timeline Docs & Files Contacts …" at bounding box center [784, 212] width 1568 height 38
click at [437, 231] on link "Messages" at bounding box center [441, 216] width 67 height 29
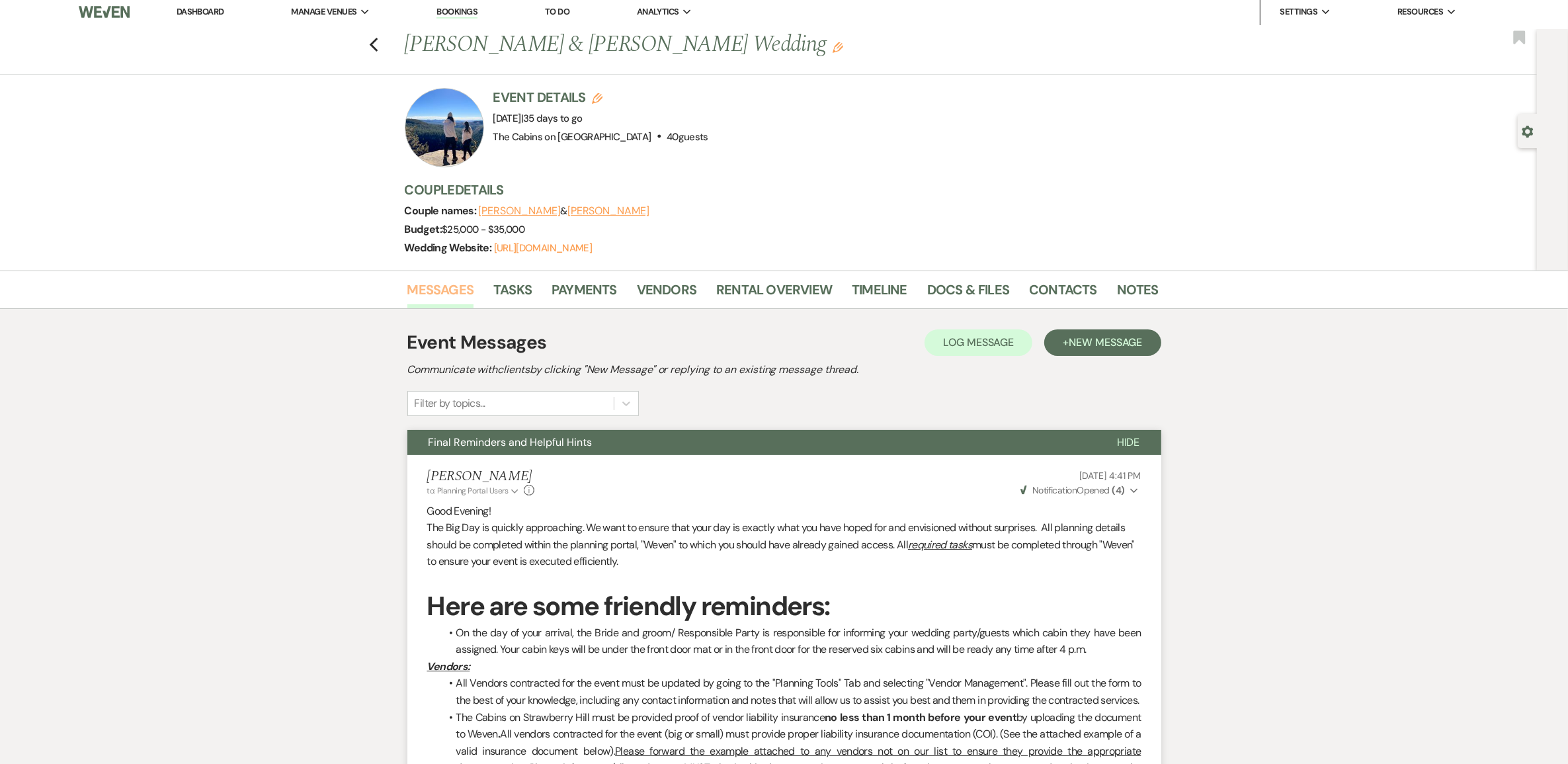
scroll to position [0, 0]
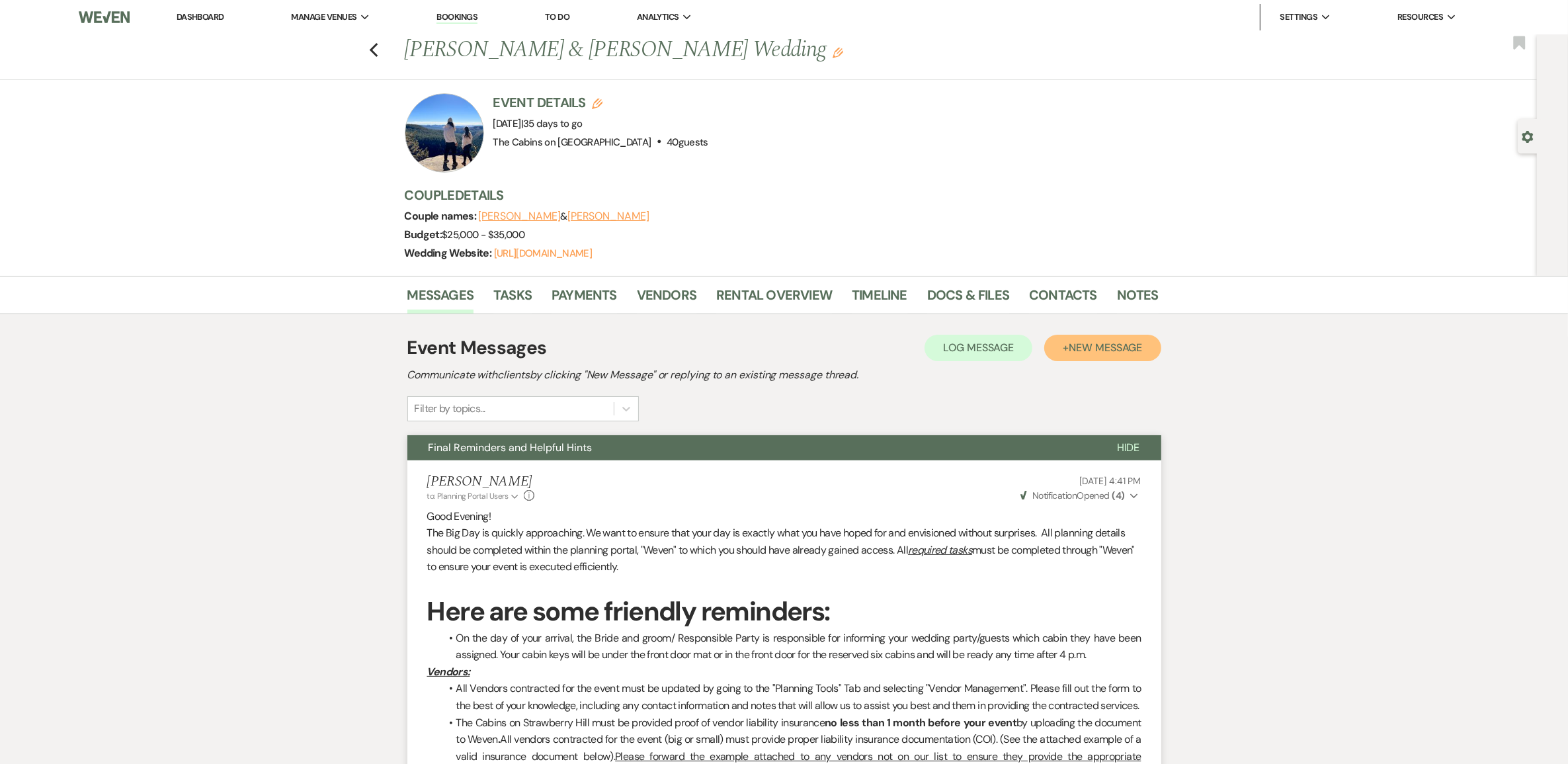
click at [1093, 355] on span "New Message" at bounding box center [1105, 348] width 73 height 14
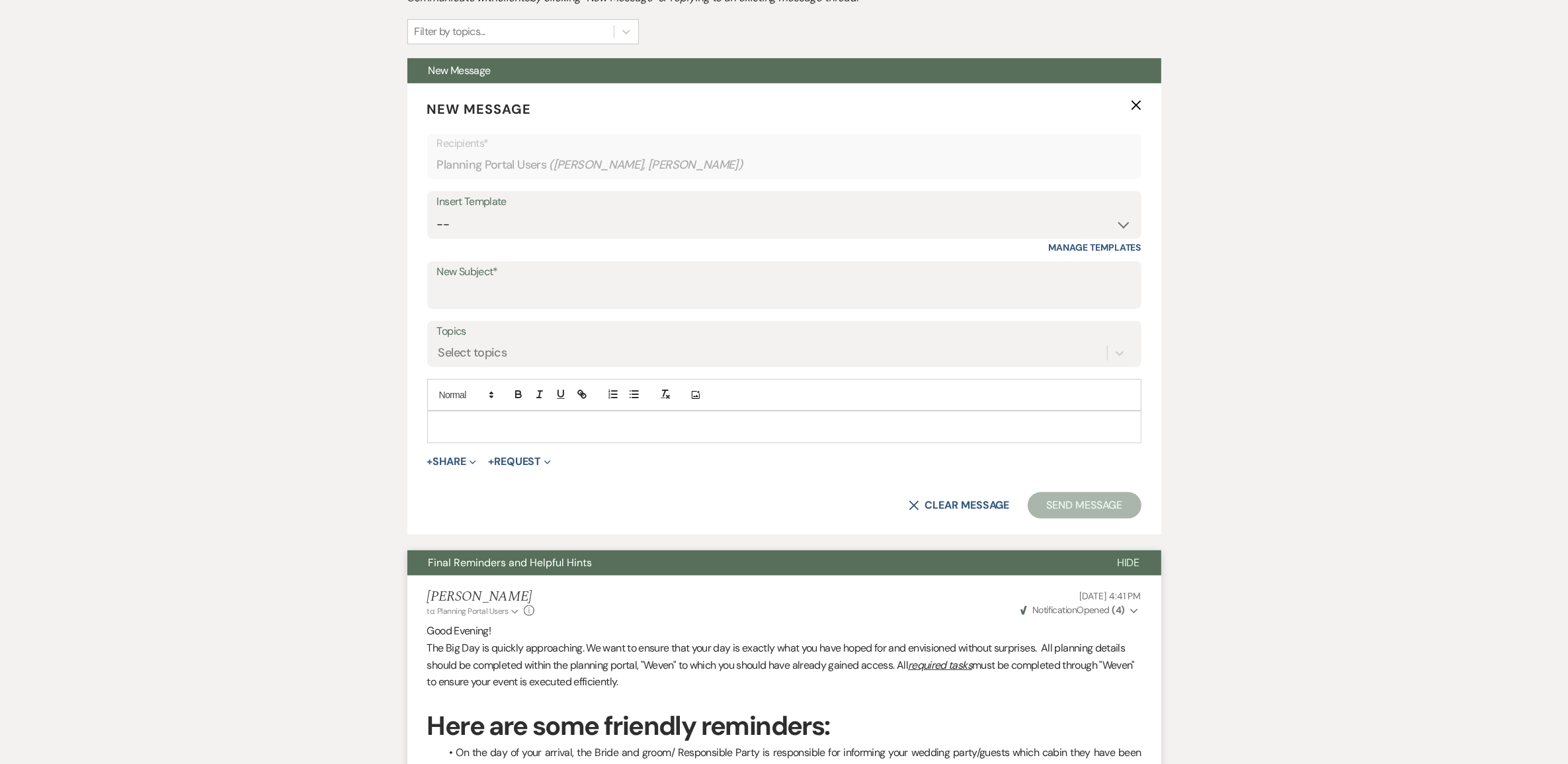
scroll to position [496, 0]
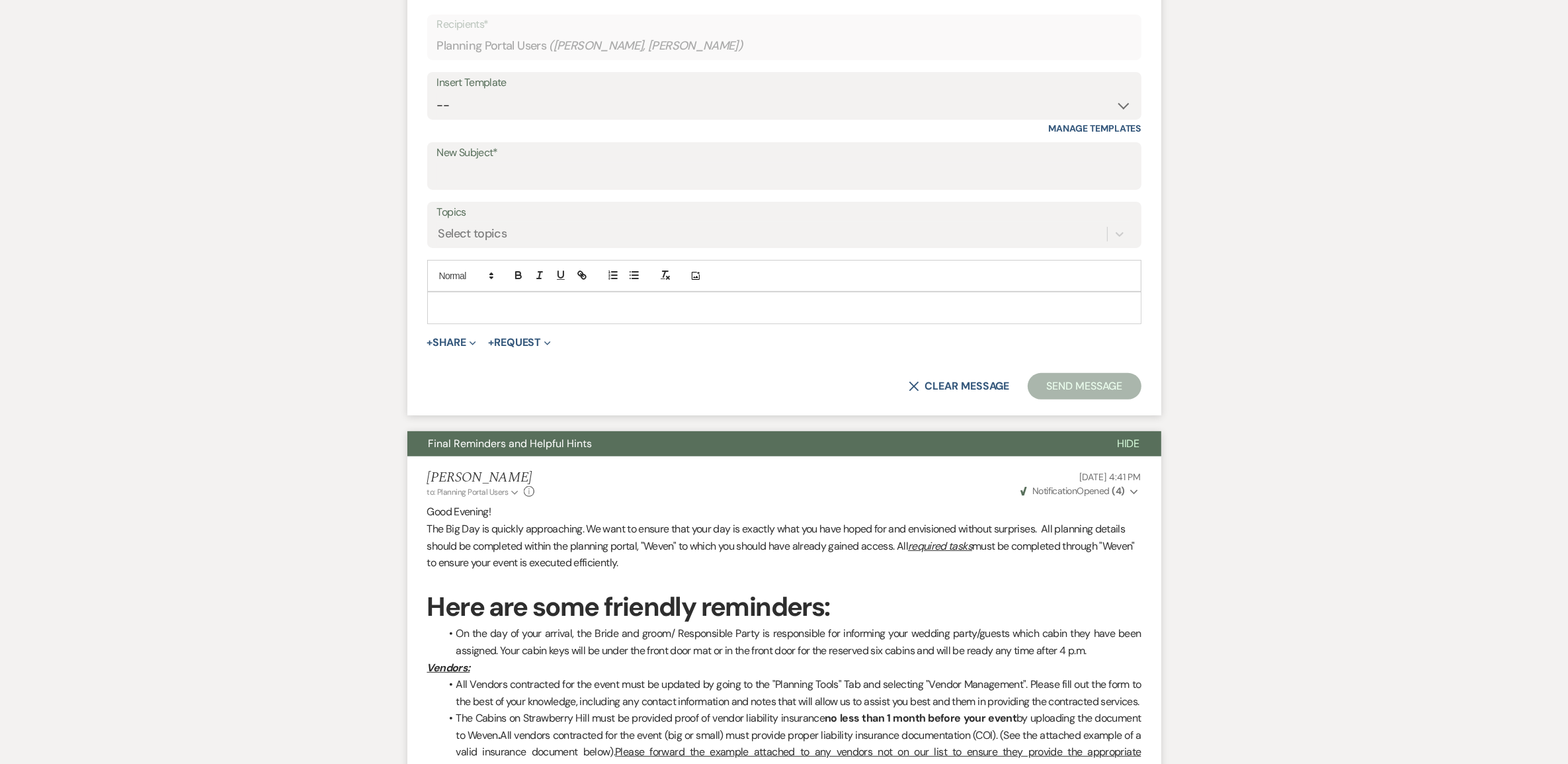
click at [528, 315] on p at bounding box center [784, 307] width 693 height 14
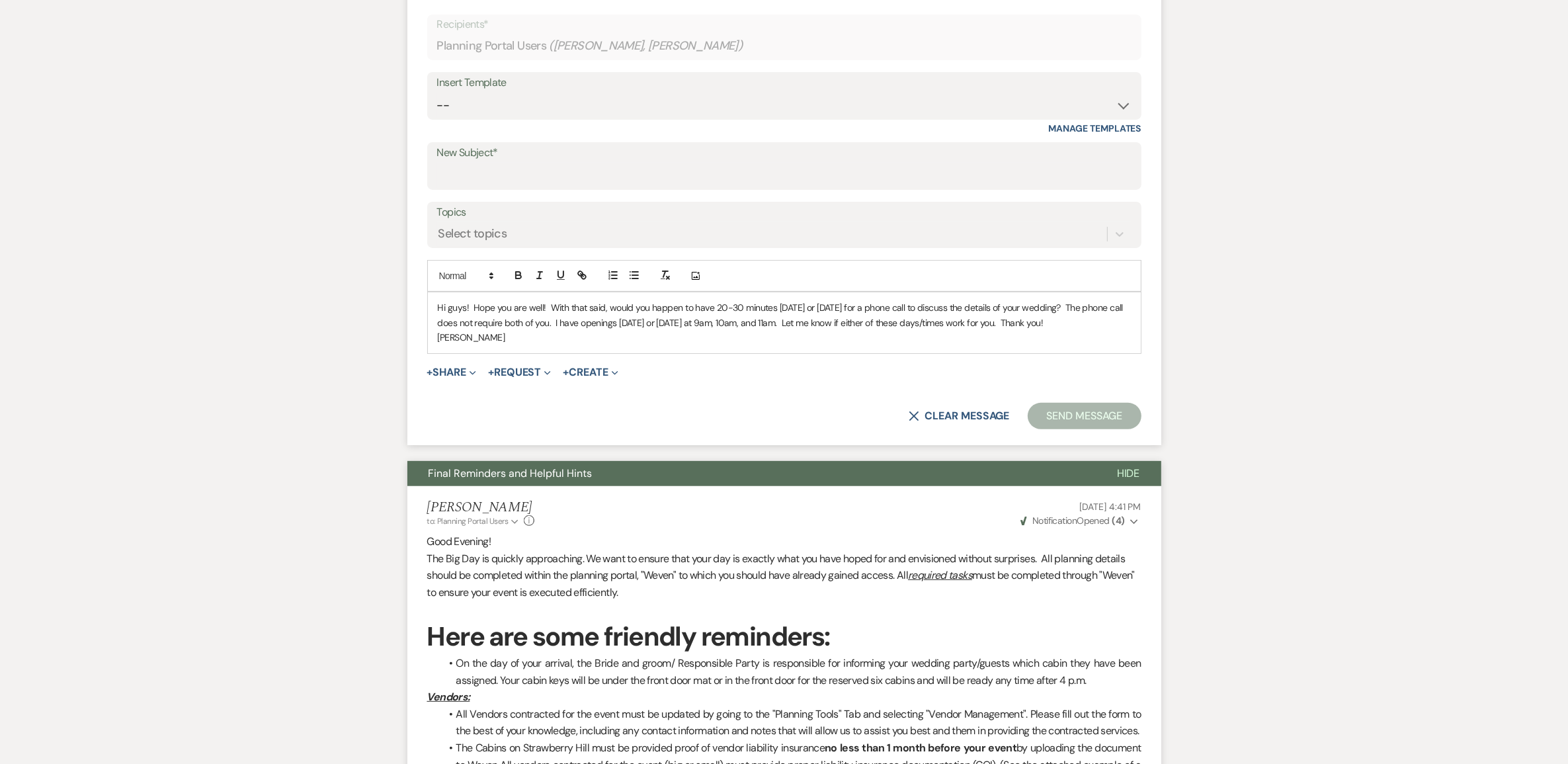
click at [963, 330] on p "Hi guys! Hope you are well! With that said, would you happen to have 20-30 minu…" at bounding box center [784, 315] width 693 height 30
click at [503, 188] on input "New Subject*" at bounding box center [784, 175] width 695 height 26
type input "Available?"
click at [1095, 429] on button "Send Message" at bounding box center [1084, 416] width 113 height 27
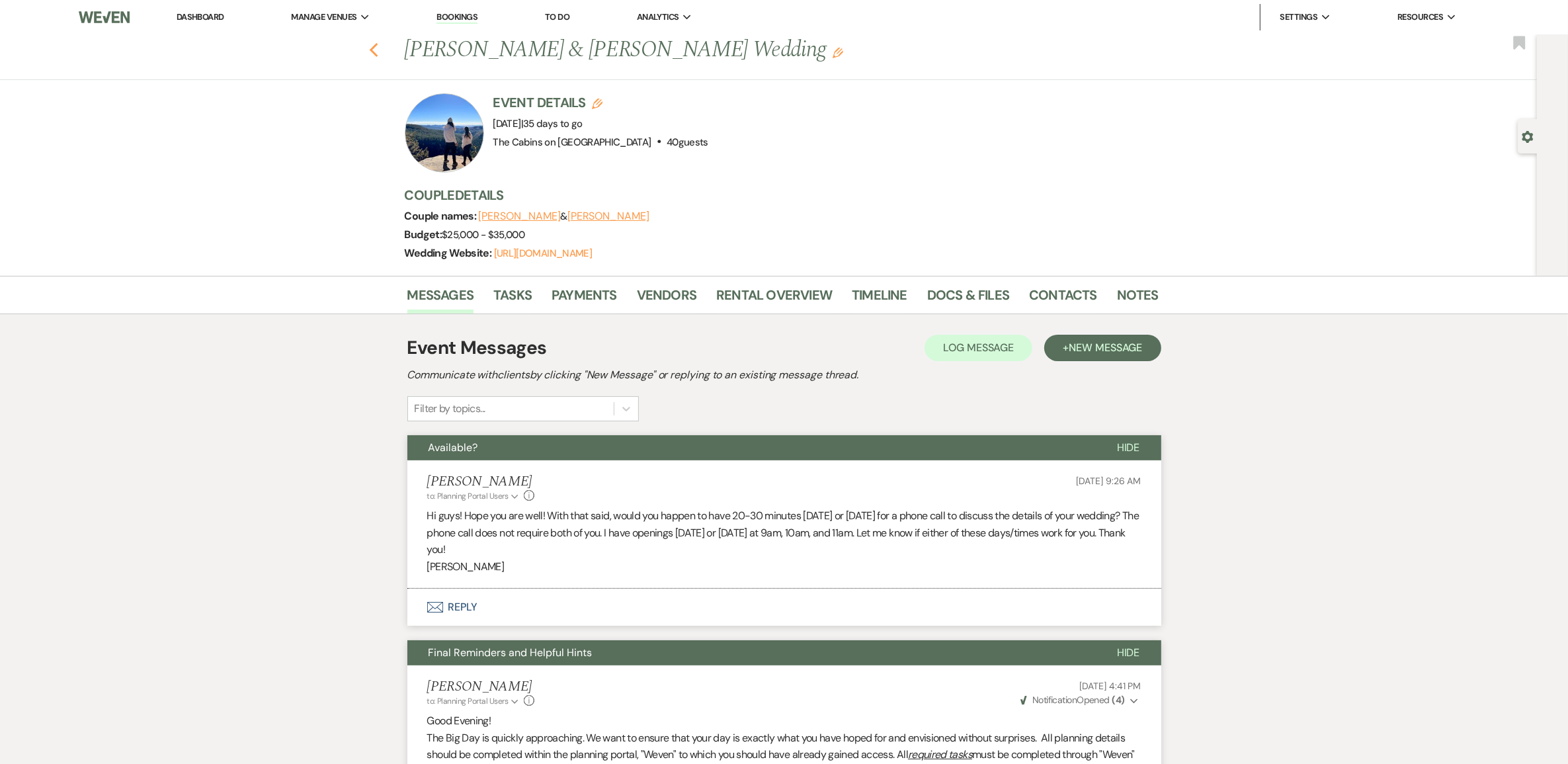
click at [378, 57] on use "button" at bounding box center [373, 50] width 8 height 14
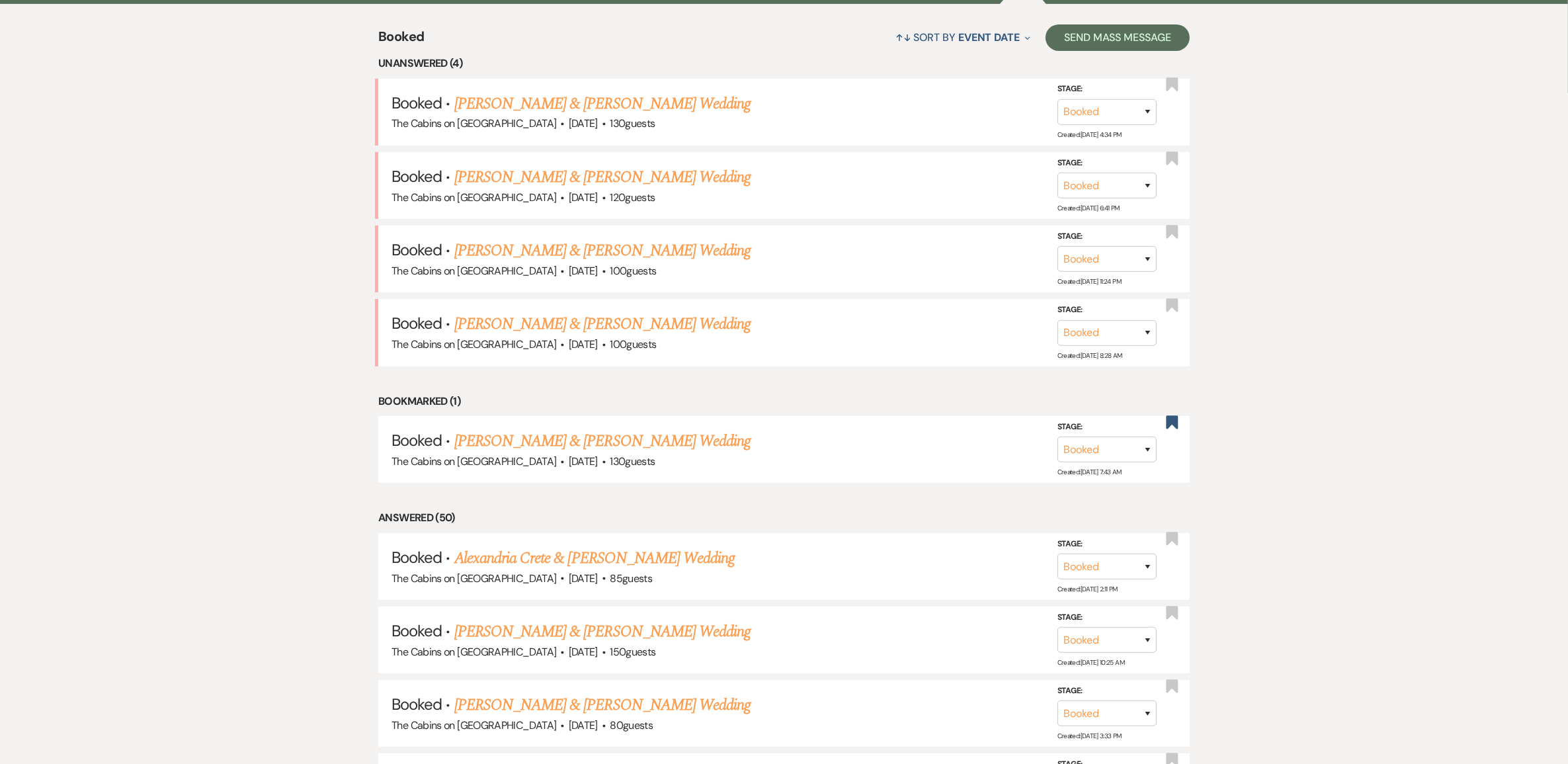
scroll to position [579, 0]
click at [596, 117] on link "[PERSON_NAME] & [PERSON_NAME] Wedding" at bounding box center [602, 104] width 297 height 24
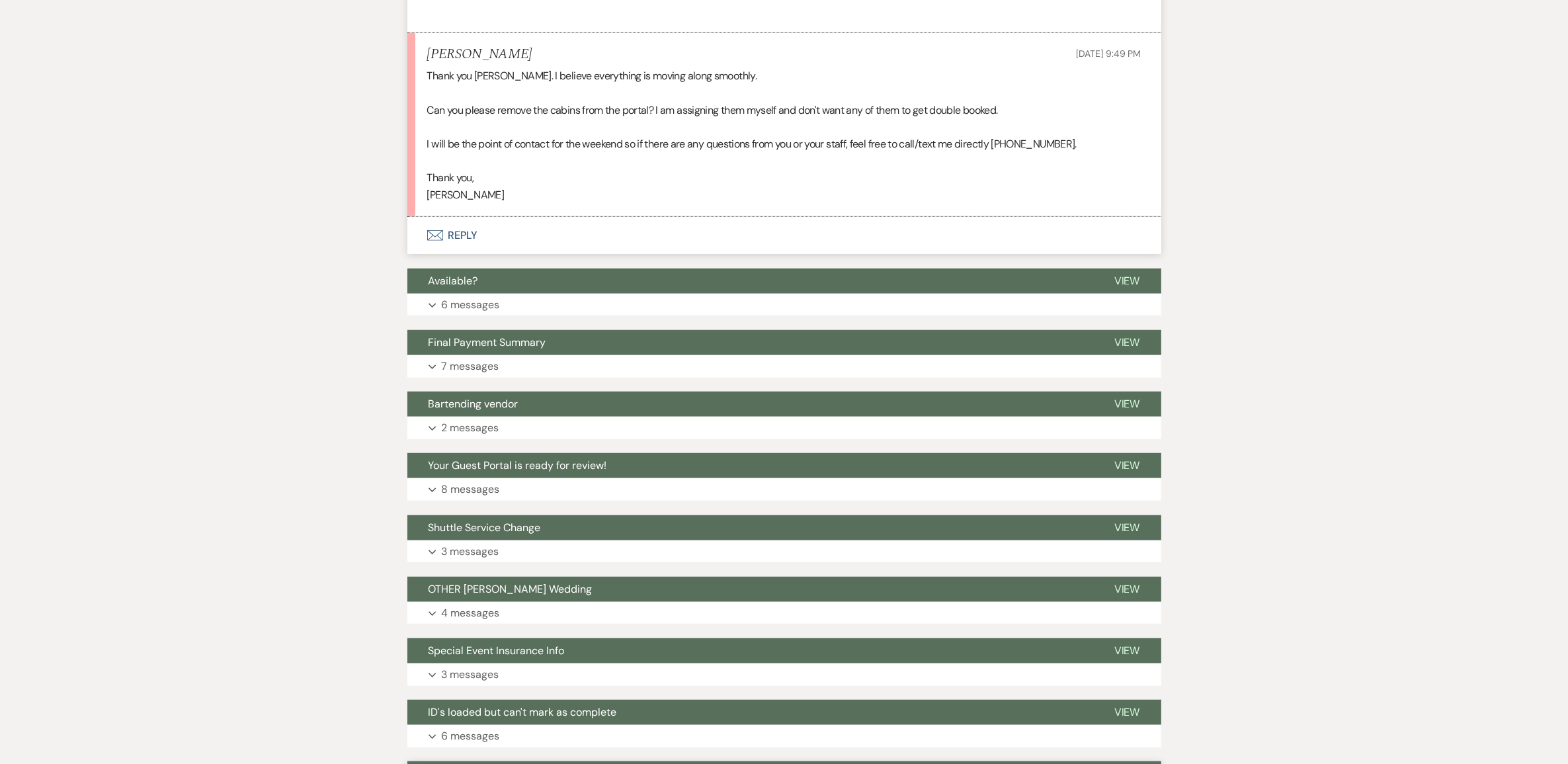
scroll to position [1074, 0]
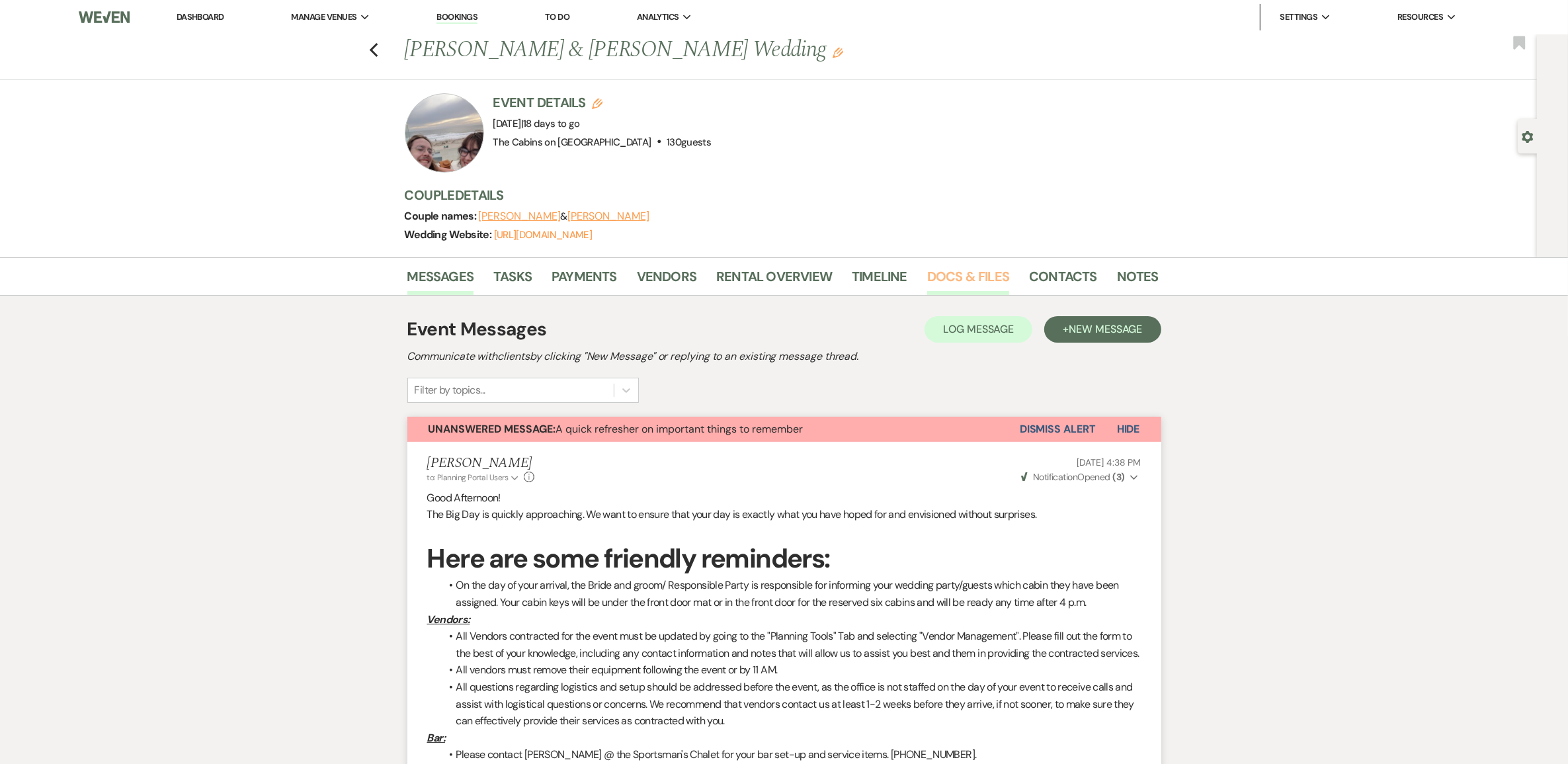
click at [959, 281] on link "Docs & Files" at bounding box center [969, 281] width 82 height 29
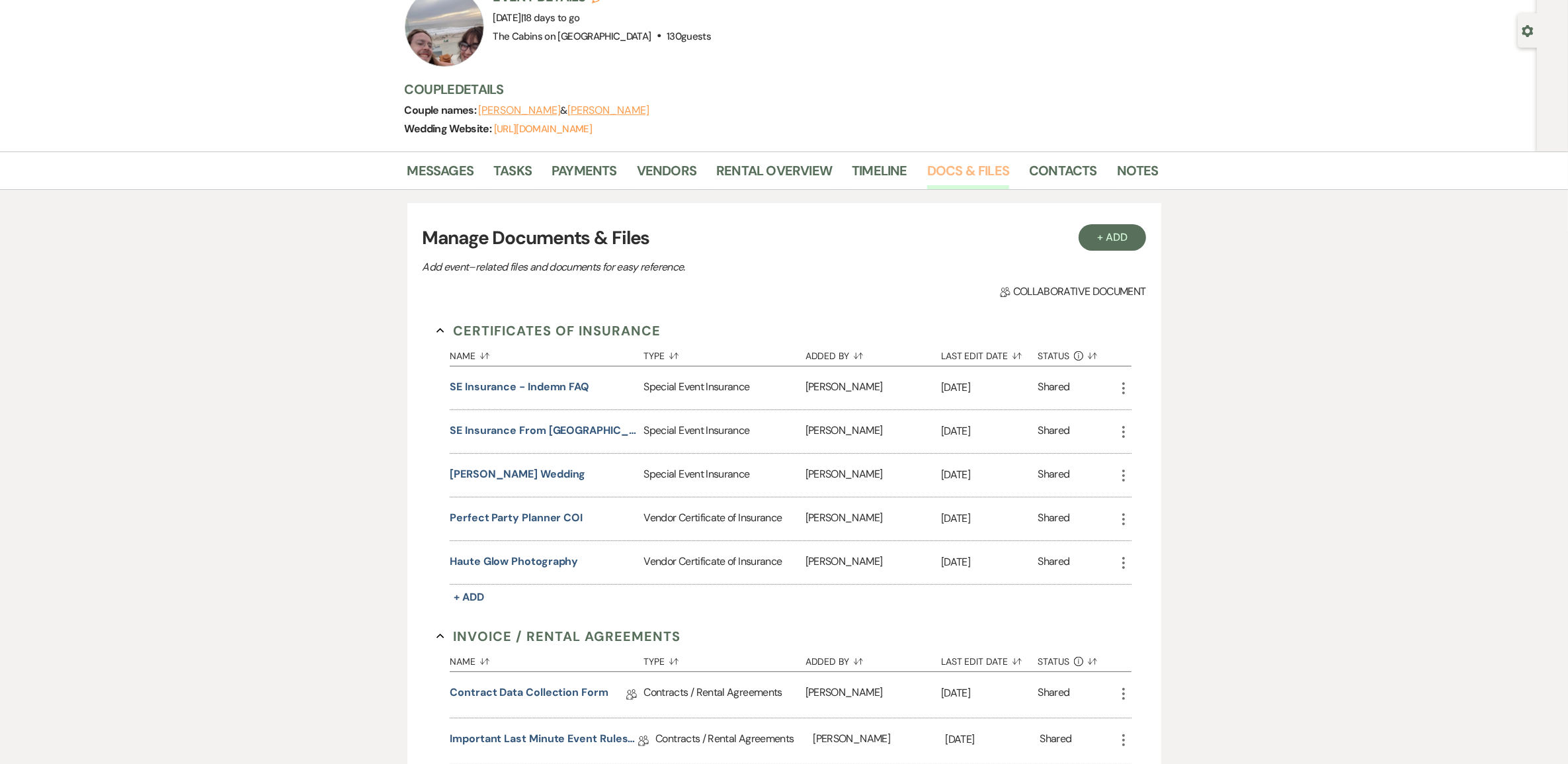
scroll to position [248, 0]
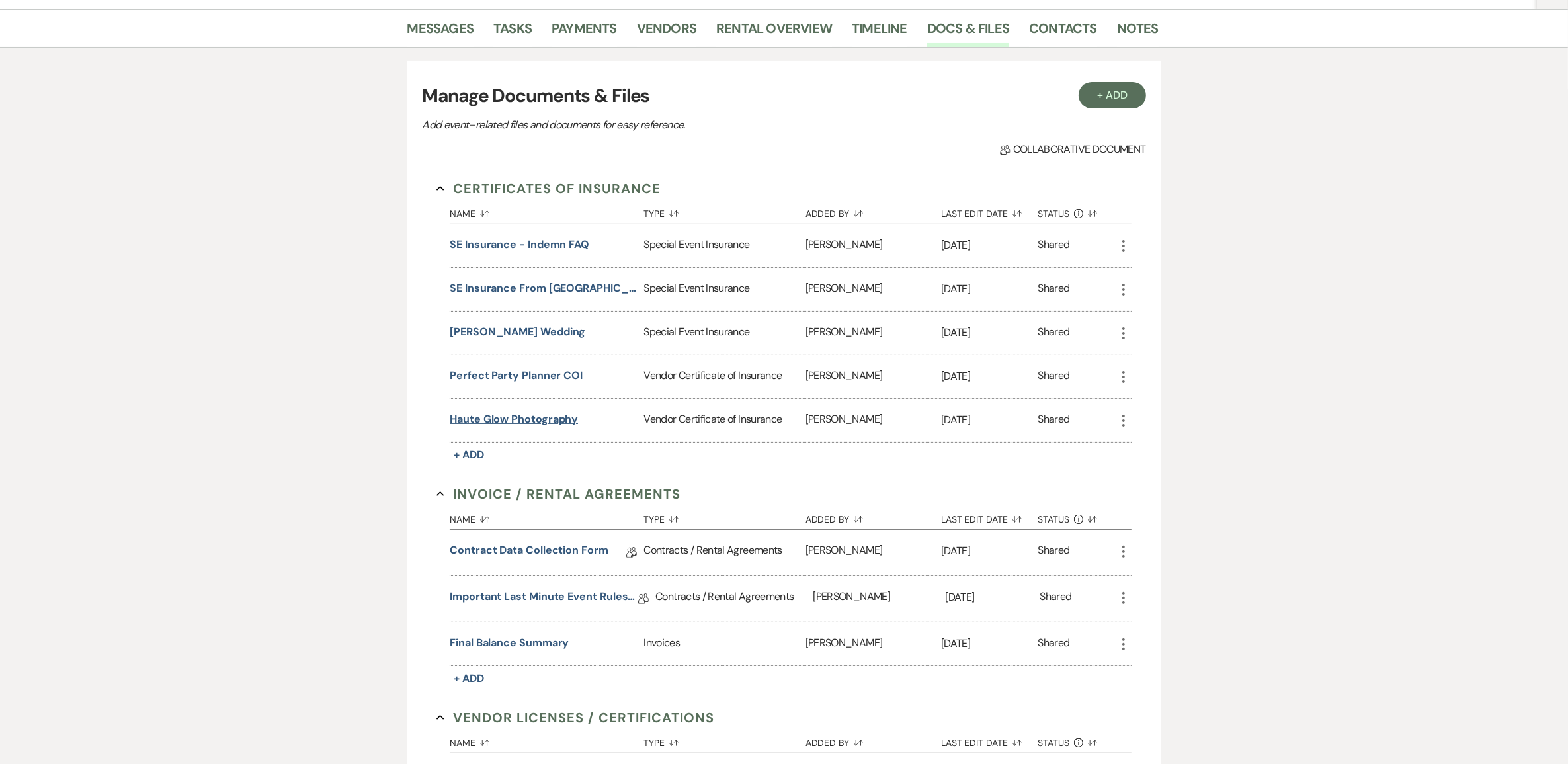
click at [554, 427] on button "Haute Glow Photography" at bounding box center [514, 419] width 128 height 16
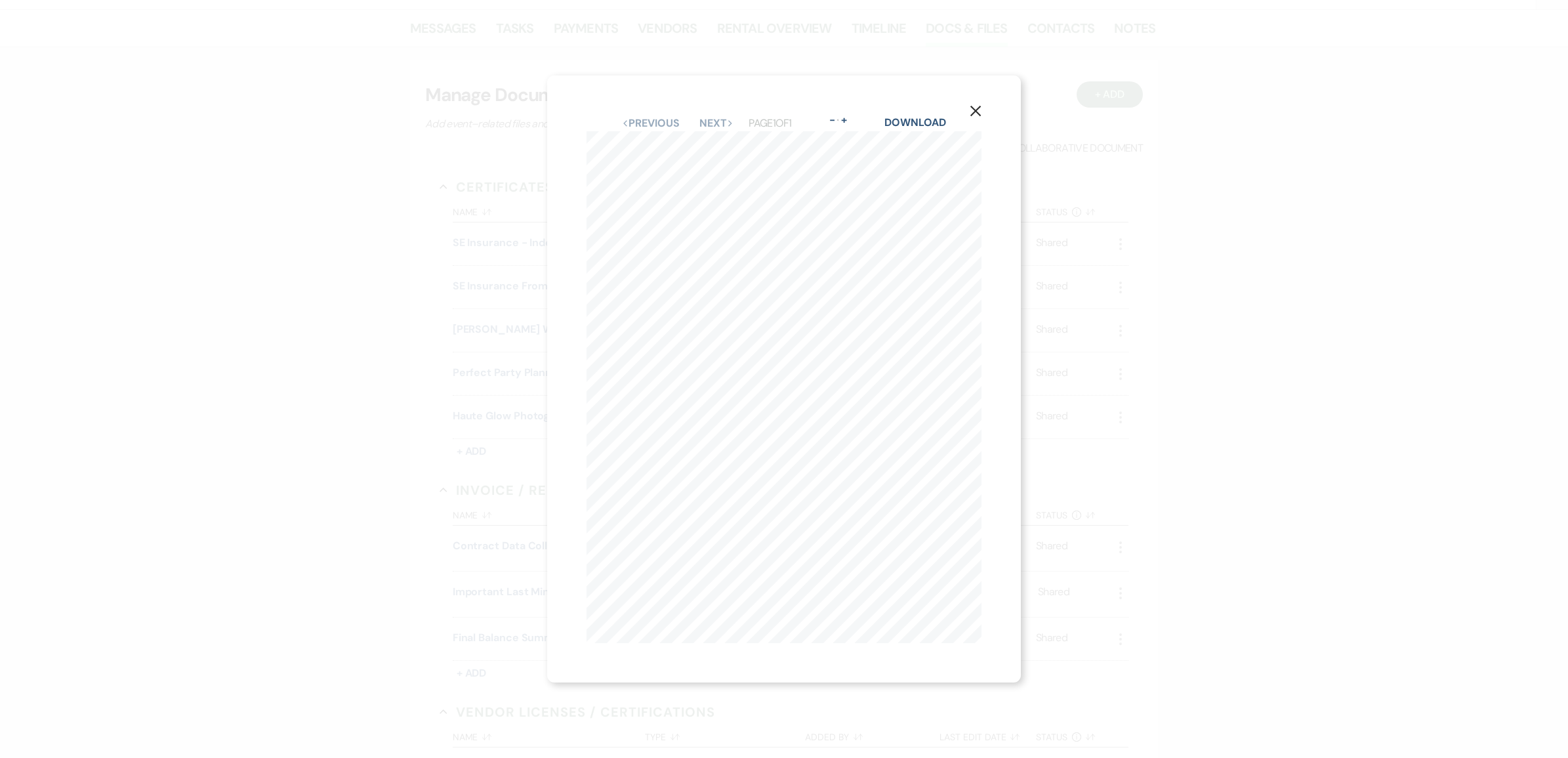
click at [973, 105] on icon "X" at bounding box center [976, 111] width 12 height 12
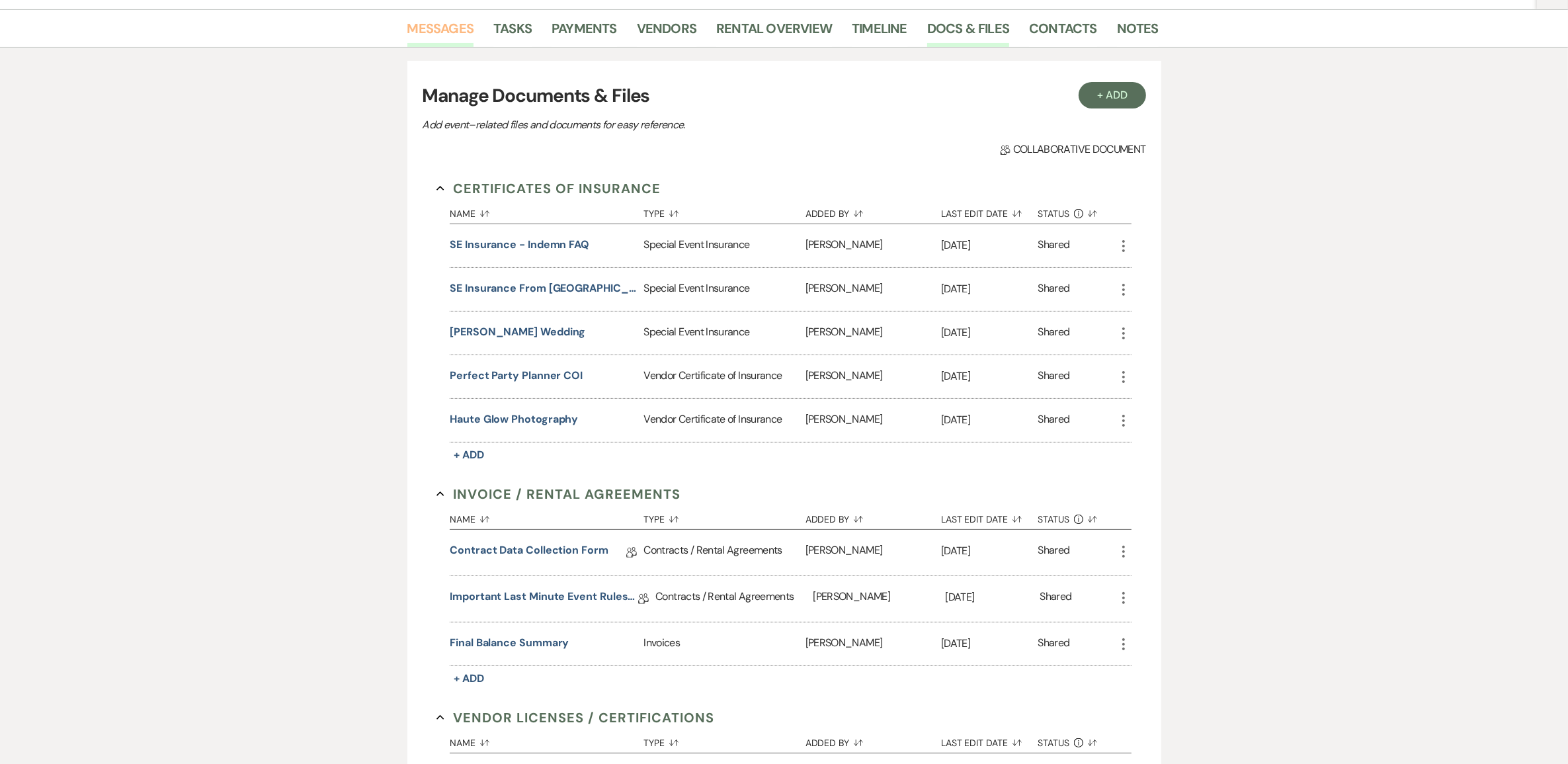
click at [447, 47] on link "Messages" at bounding box center [441, 32] width 67 height 29
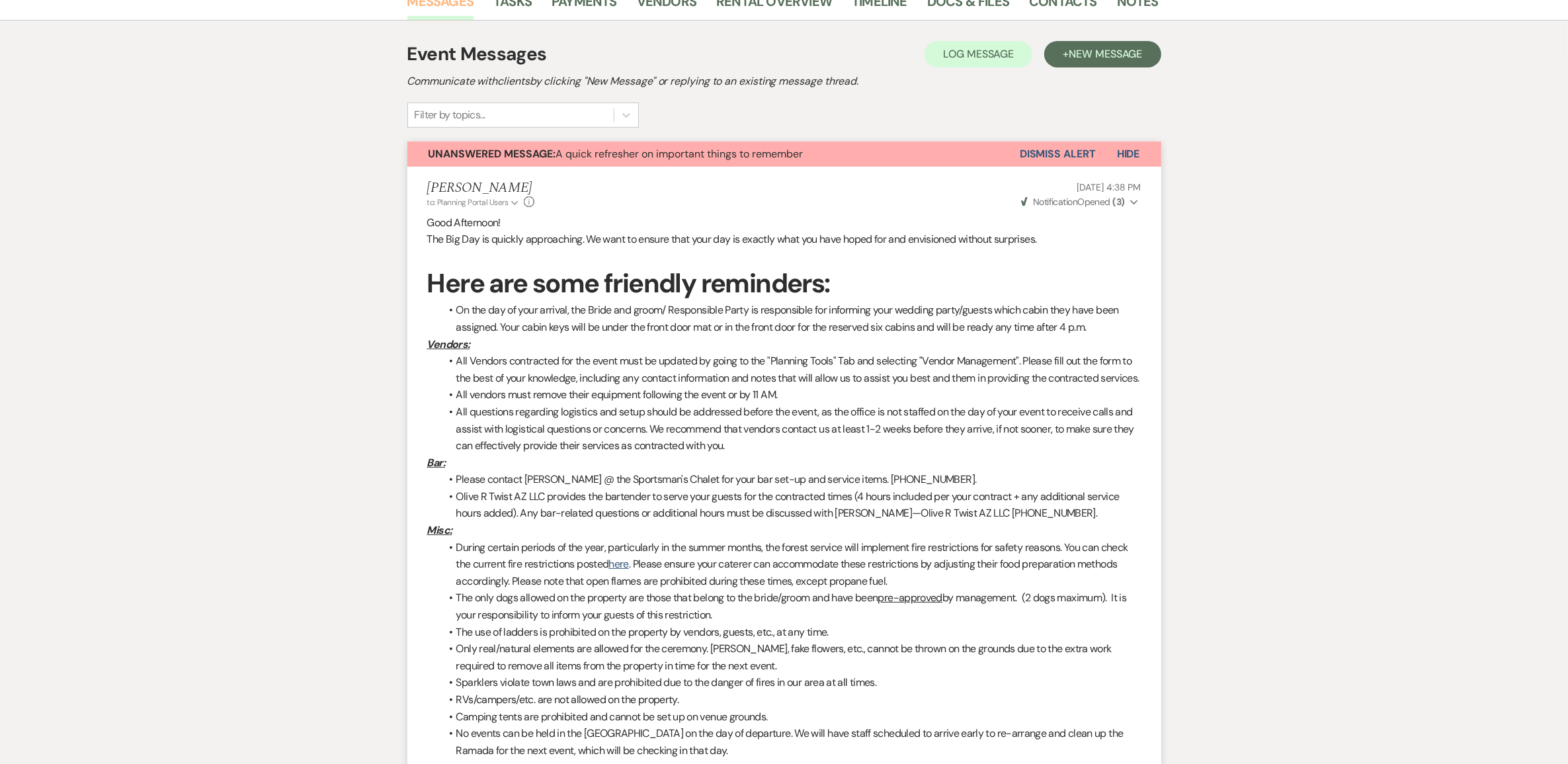
scroll to position [165, 0]
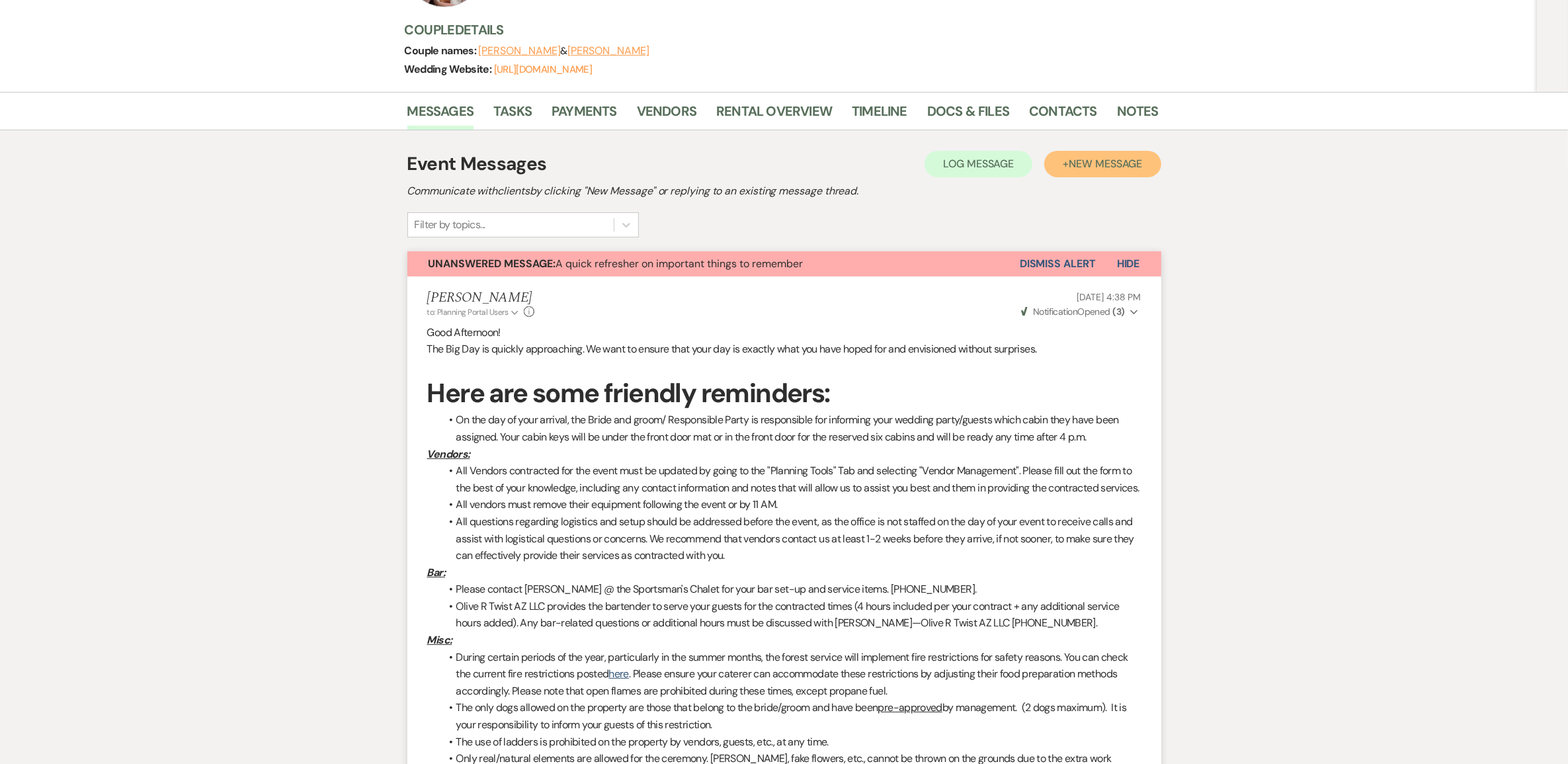
click at [1108, 171] on span "New Message" at bounding box center [1105, 164] width 73 height 14
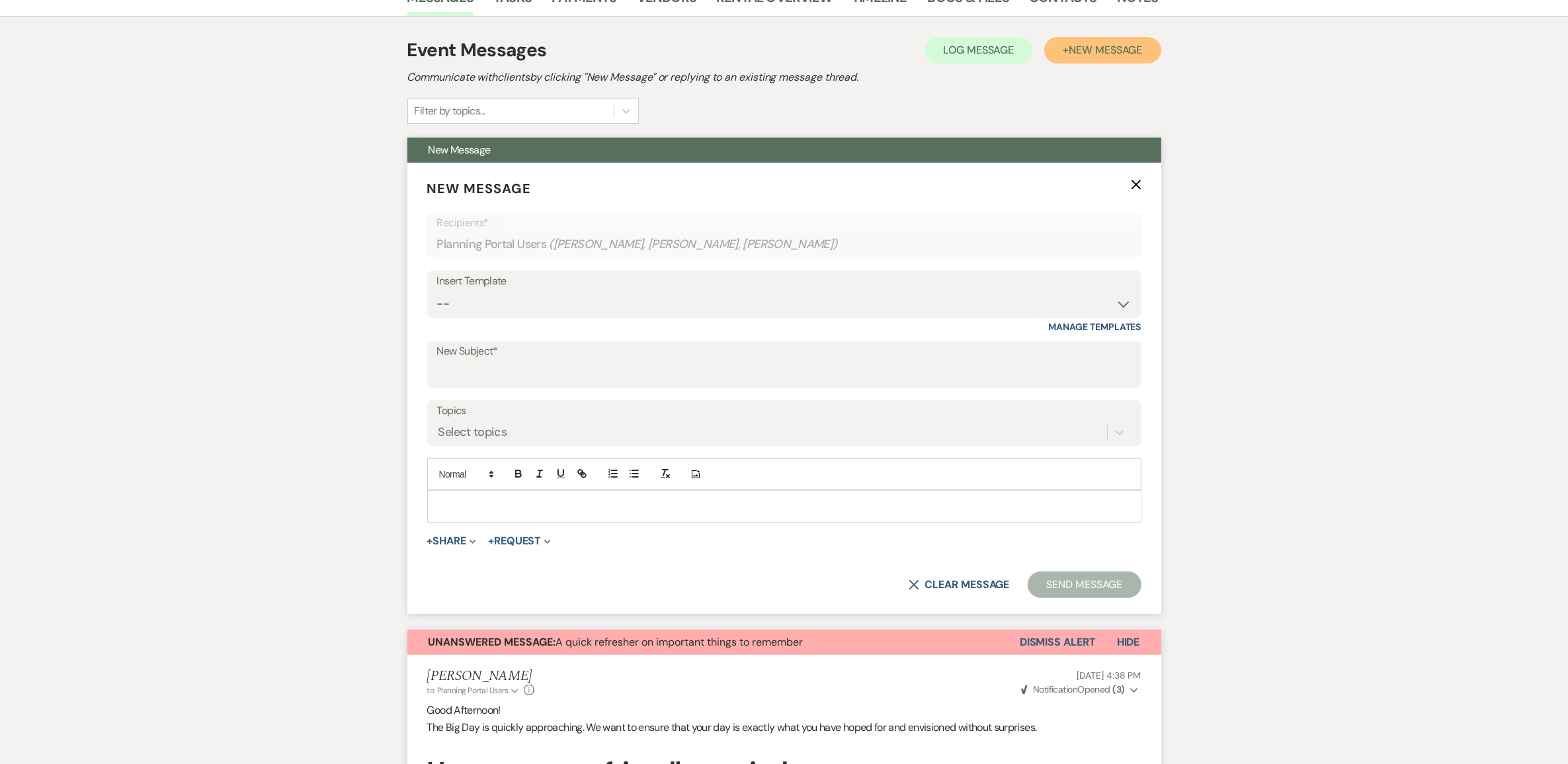
scroll to position [331, 0]
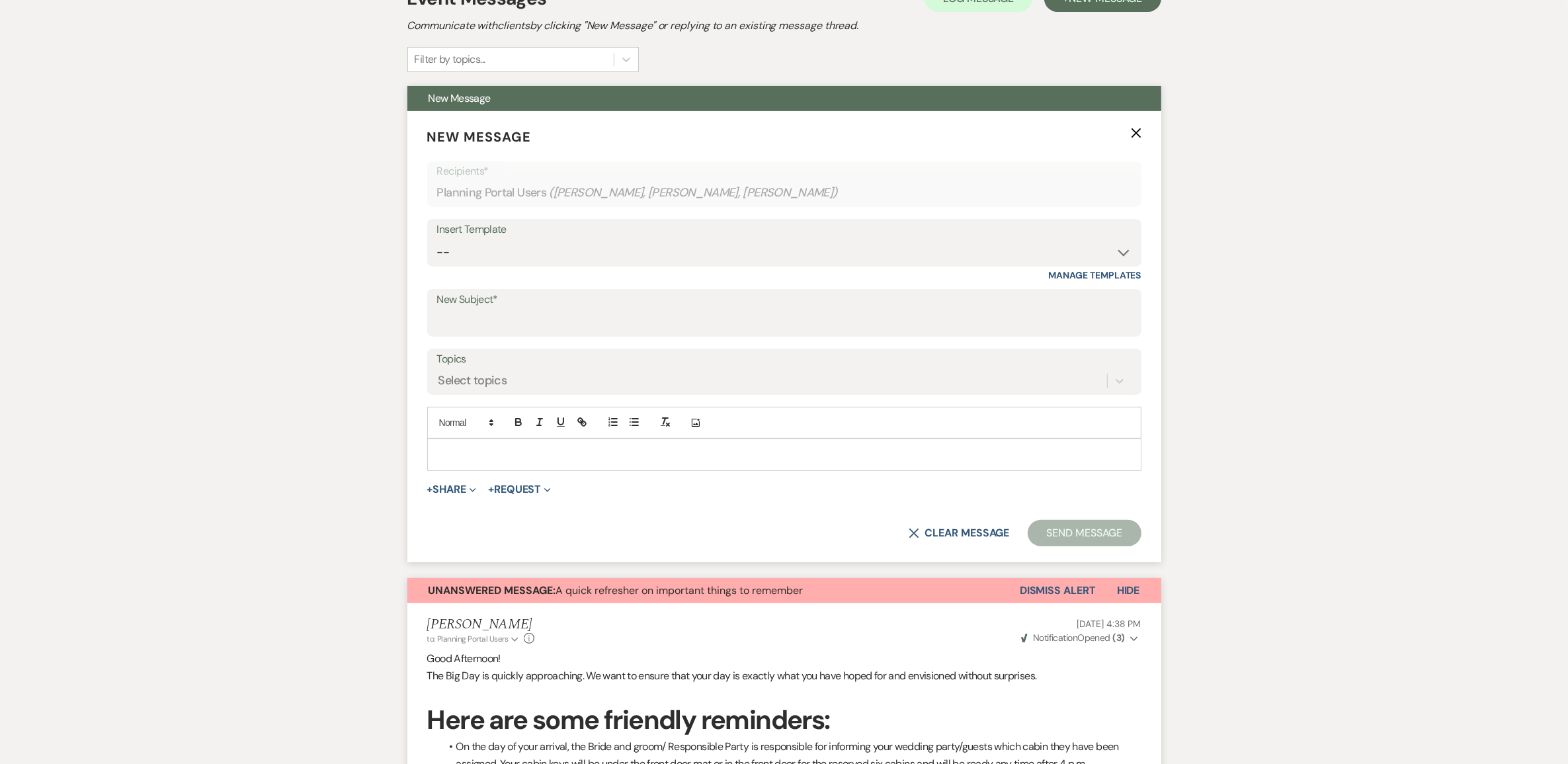
click at [535, 470] on div at bounding box center [784, 454] width 713 height 30
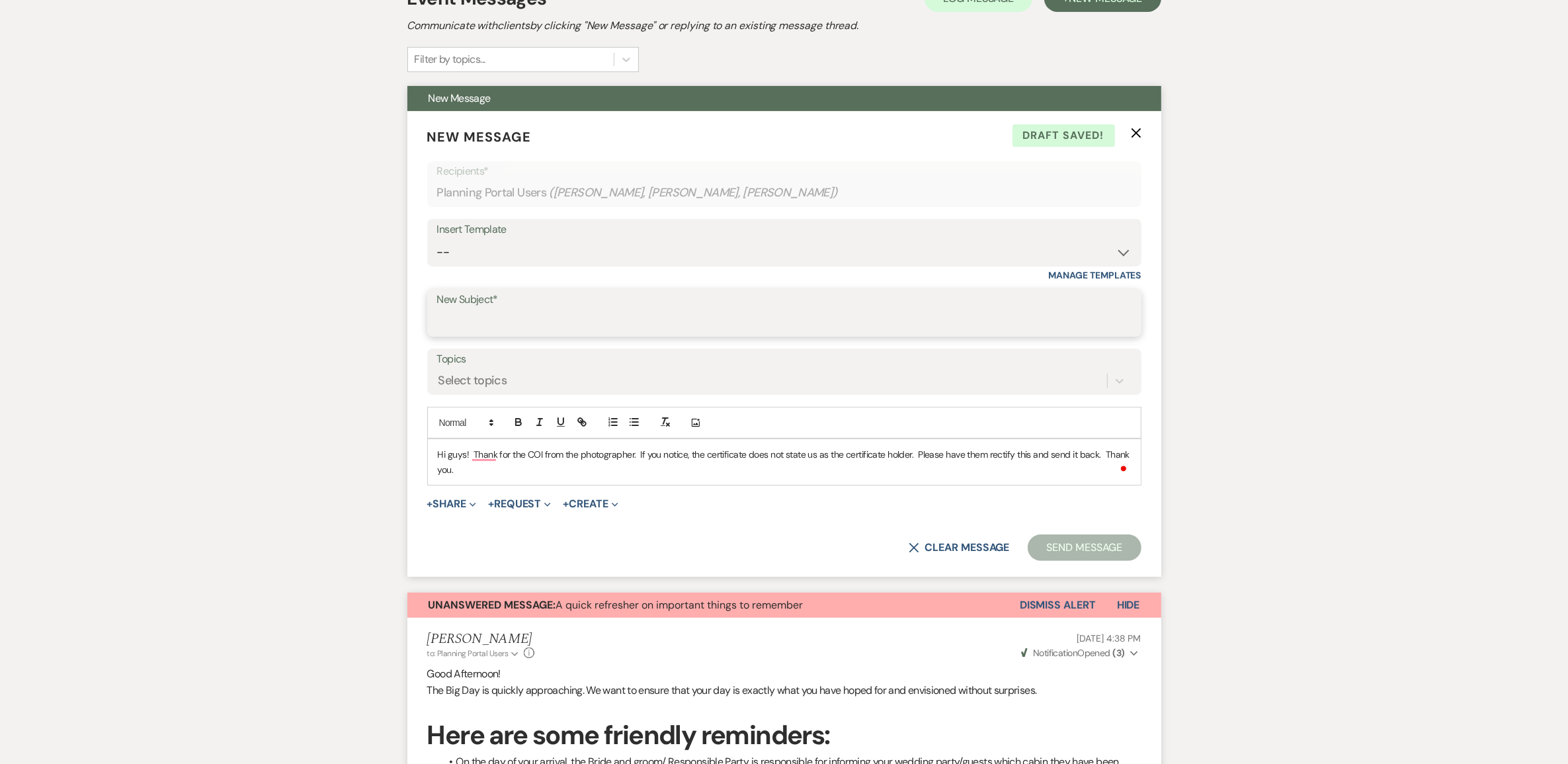
click at [550, 335] on input "New Subject*" at bounding box center [784, 323] width 695 height 26
type input "COI"
click at [1037, 560] on button "Send Message" at bounding box center [1084, 547] width 113 height 27
